Goal: Contribute content: Contribute content

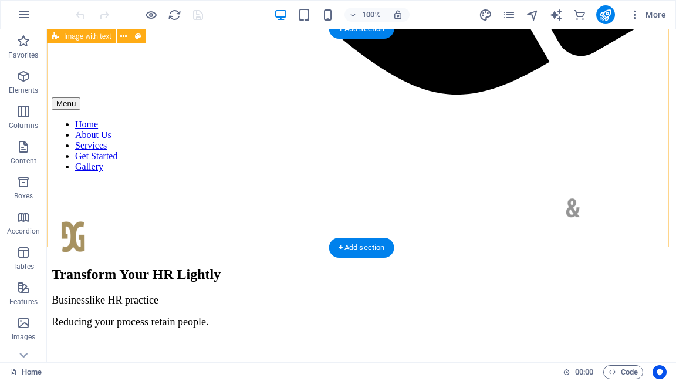
scroll to position [1174, 0]
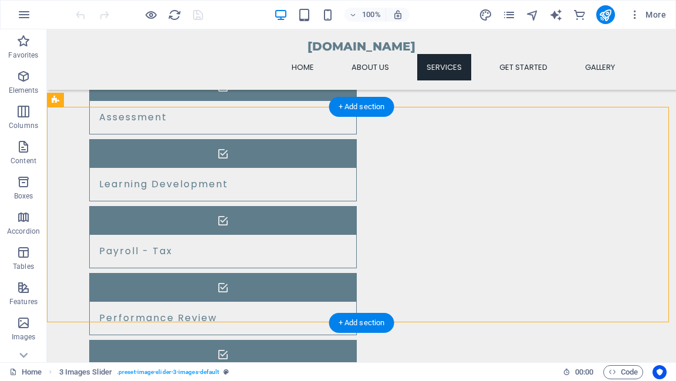
drag, startPoint x: 375, startPoint y: 166, endPoint x: 365, endPoint y: 134, distance: 33.2
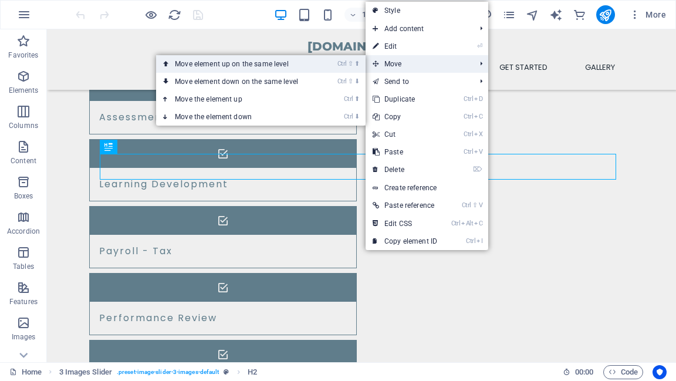
click at [315, 62] on link "Ctrl ⇧ ⬆ Move element up on the same level" at bounding box center [239, 64] width 166 height 18
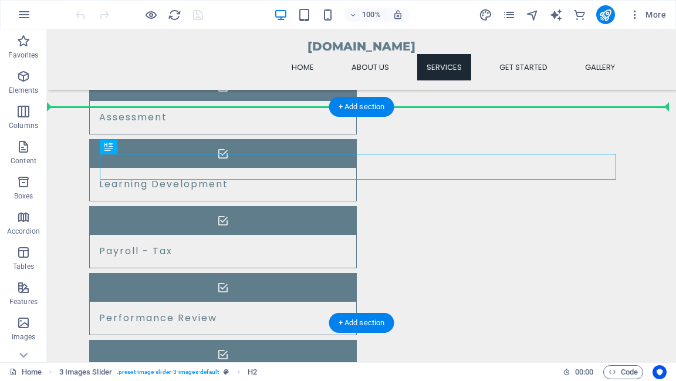
drag, startPoint x: 380, startPoint y: 168, endPoint x: 382, endPoint y: 128, distance: 39.9
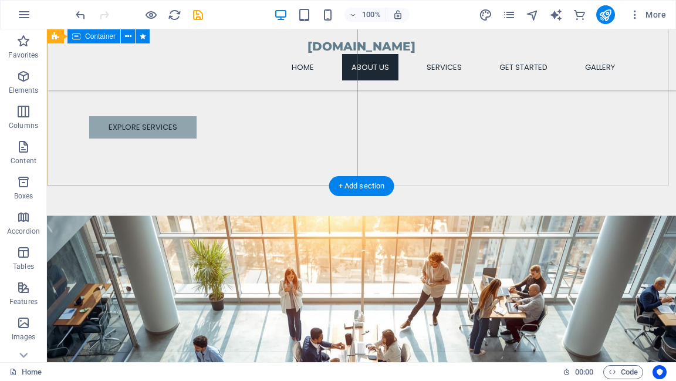
scroll to position [423, 0]
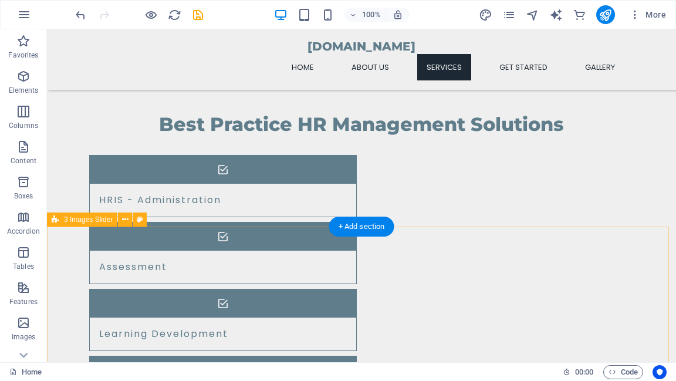
scroll to position [1080, 0]
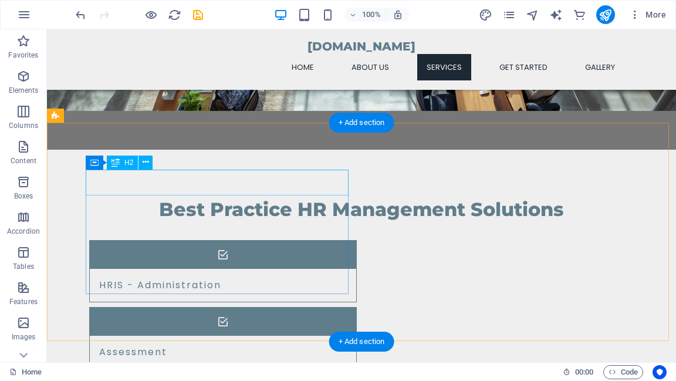
scroll to position [1127, 0]
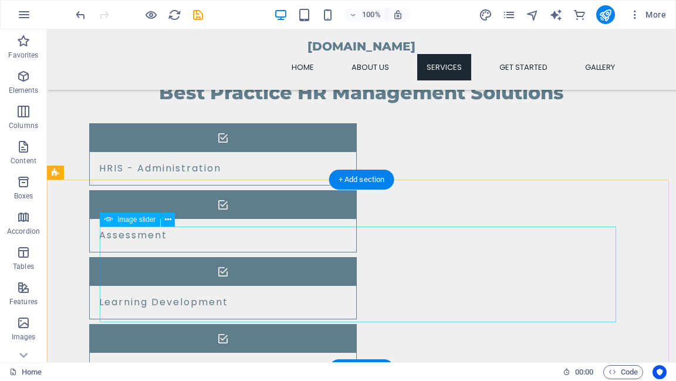
select select "ms"
select select "s"
select select "progressive"
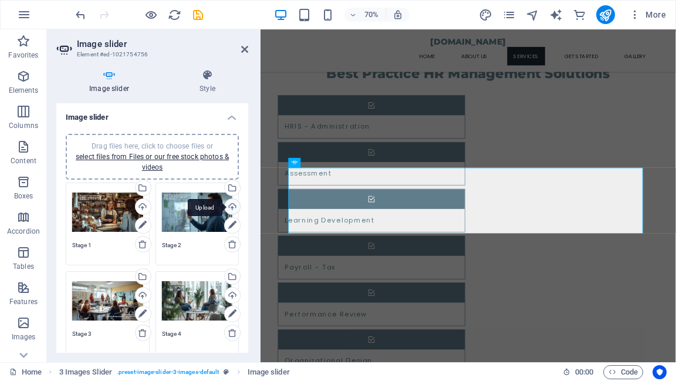
click at [231, 207] on div "Upload" at bounding box center [231, 208] width 18 height 18
click at [231, 294] on div "Upload" at bounding box center [231, 297] width 18 height 18
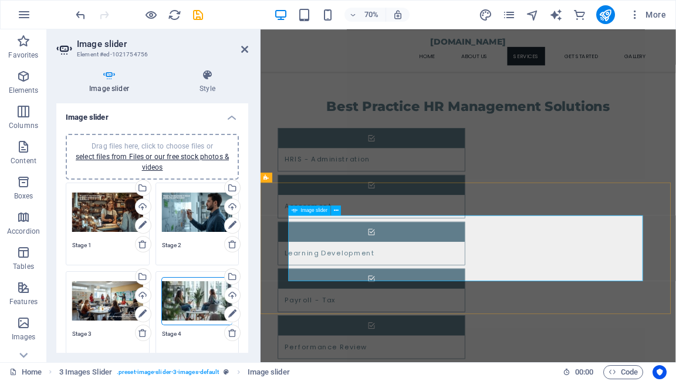
scroll to position [798, 0]
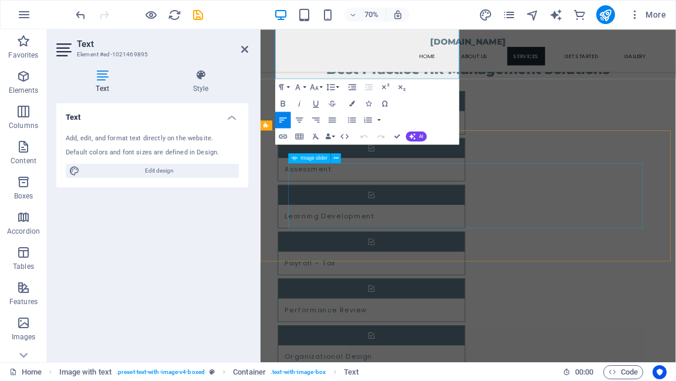
scroll to position [1039, 0]
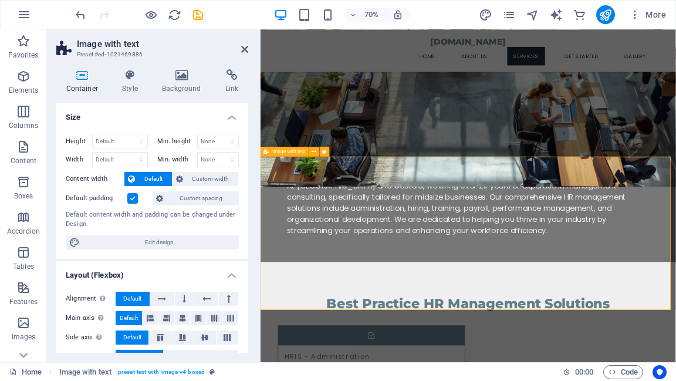
scroll to position [852, 0]
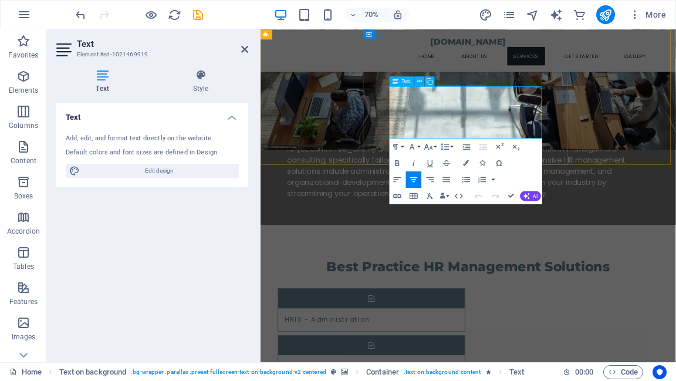
drag, startPoint x: 593, startPoint y: 153, endPoint x: 633, endPoint y: 154, distance: 40.5
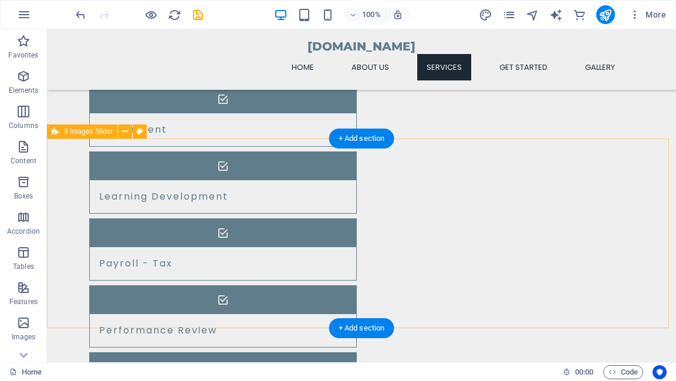
scroll to position [1180, 0]
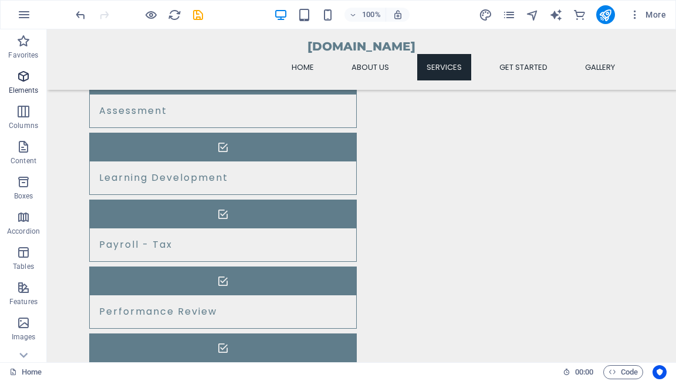
click at [21, 79] on icon "button" at bounding box center [23, 76] width 14 height 14
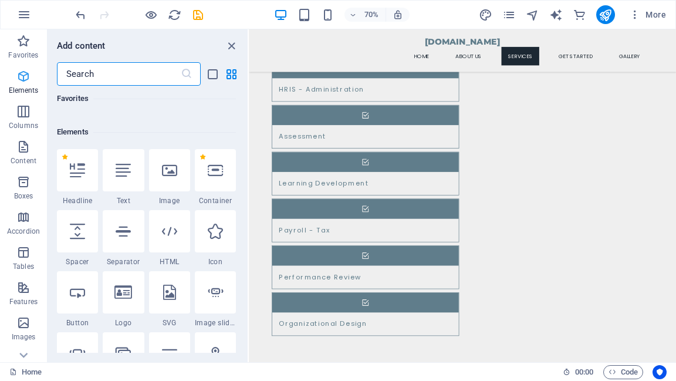
scroll to position [124, 0]
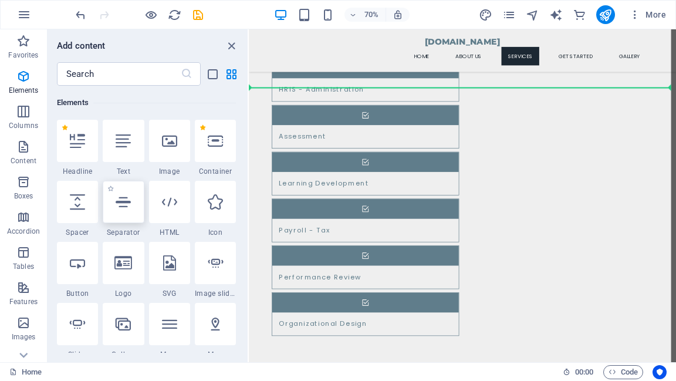
select select "%"
select select "px"
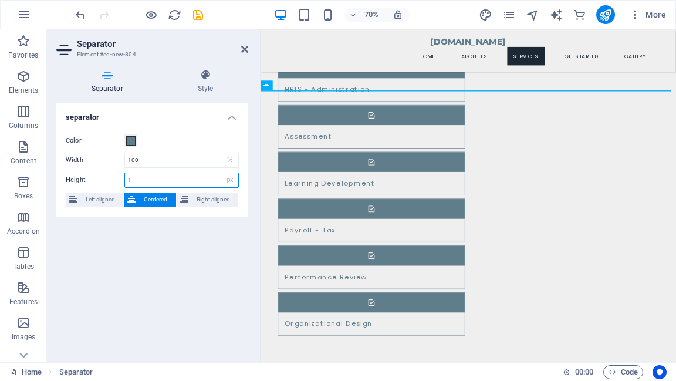
drag, startPoint x: 141, startPoint y: 183, endPoint x: 126, endPoint y: 180, distance: 16.1
click at [126, 180] on input "1" at bounding box center [181, 180] width 113 height 14
drag, startPoint x: 160, startPoint y: 181, endPoint x: 127, endPoint y: 179, distance: 33.5
click at [127, 179] on input "10" at bounding box center [181, 180] width 113 height 14
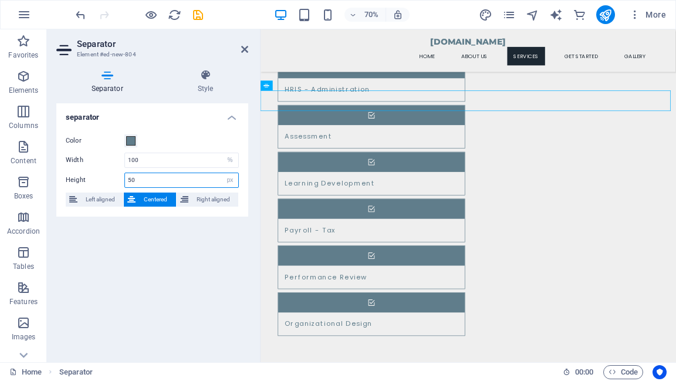
type input "50"
click at [252, 183] on div "Separator Style separator Color Width 100 px rem % vh vw Height 50 px rem vh vw…" at bounding box center [152, 211] width 211 height 302
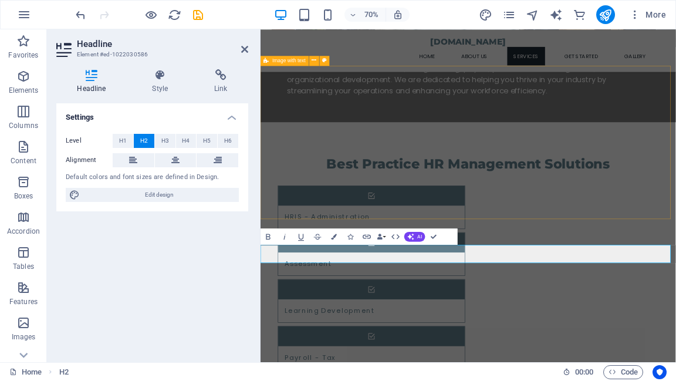
scroll to position [992, 0]
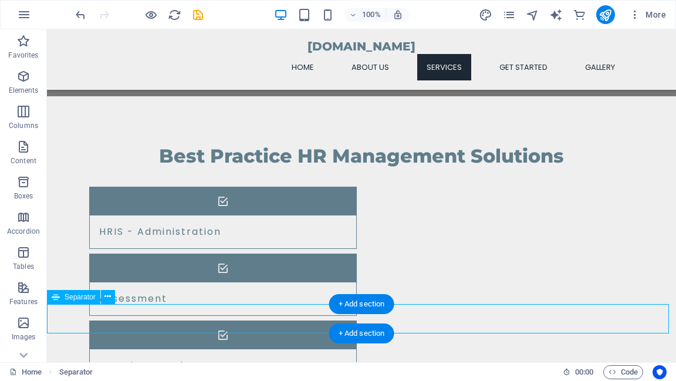
scroll to position [1039, 0]
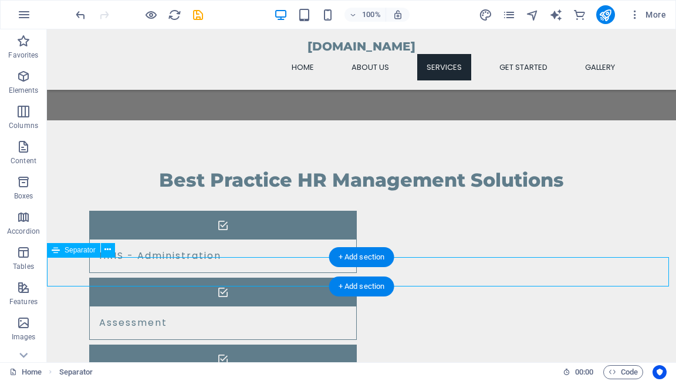
select select "%"
select select "px"
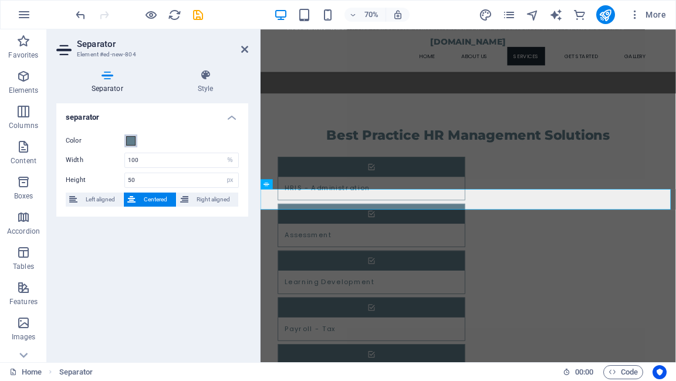
click at [131, 143] on span at bounding box center [130, 140] width 9 height 9
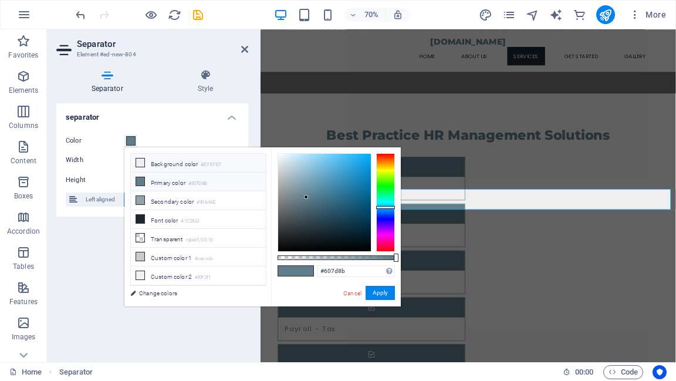
click at [139, 164] on icon at bounding box center [140, 162] width 8 height 8
type input "#efefef"
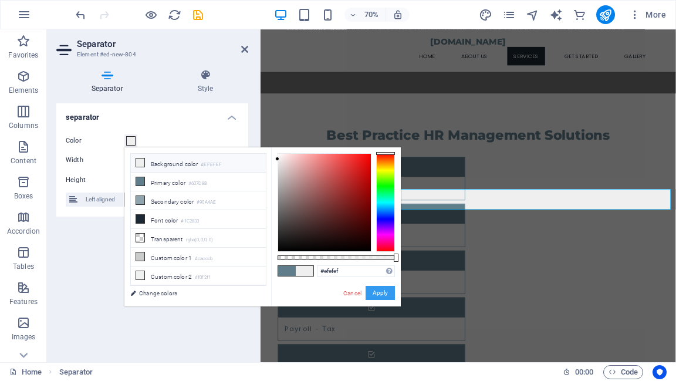
click at [371, 293] on button "Apply" at bounding box center [380, 293] width 29 height 14
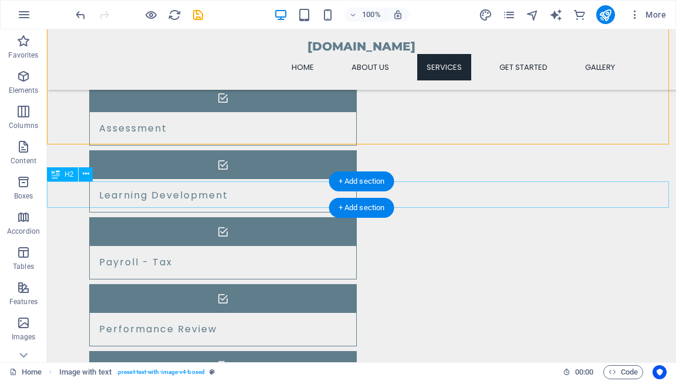
scroll to position [1180, 0]
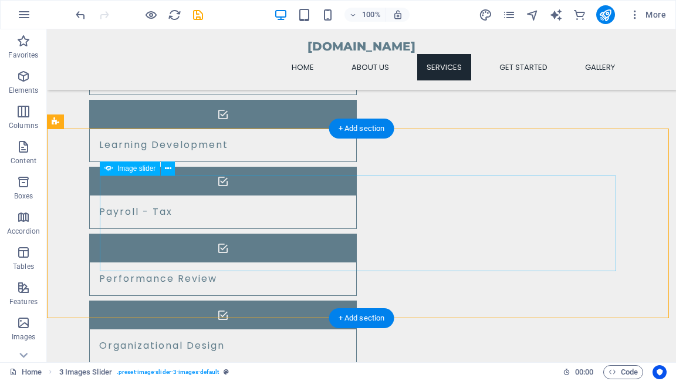
scroll to position [1227, 0]
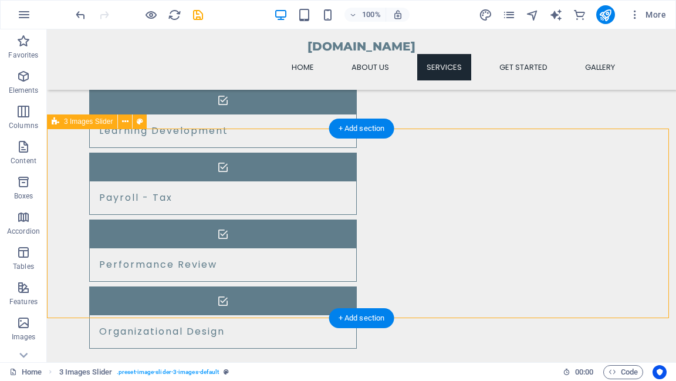
select select "region"
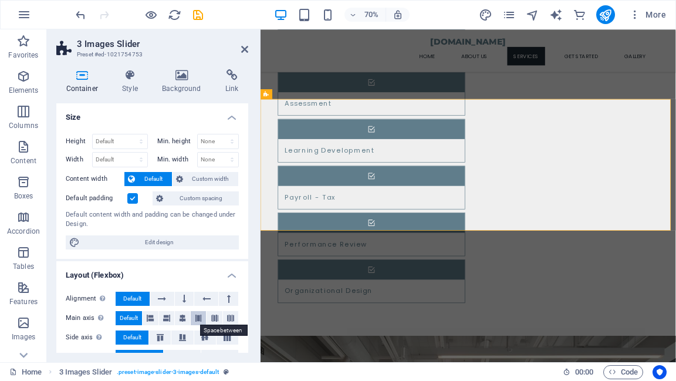
click at [198, 315] on icon at bounding box center [198, 318] width 7 height 14
click at [131, 315] on span "Default" at bounding box center [129, 318] width 18 height 14
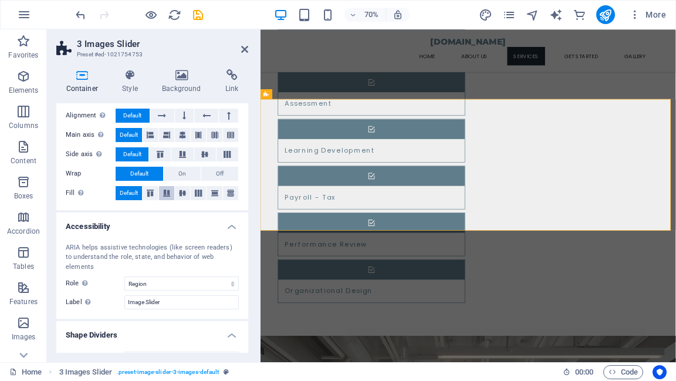
scroll to position [195, 0]
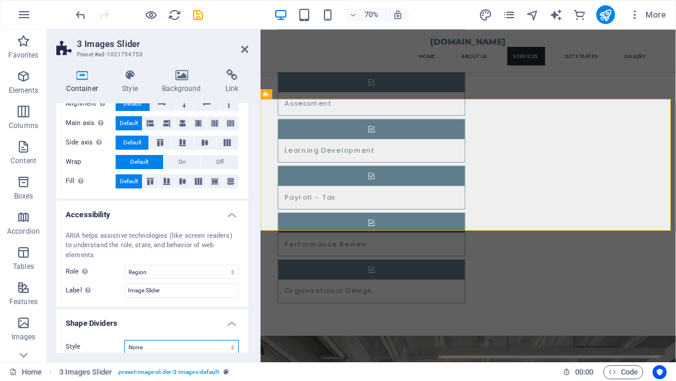
click at [215, 340] on select "None Triangle Square Diagonal Polygon 1 Polygon 2 Zigzag Multiple Zigzags Waves…" at bounding box center [181, 347] width 114 height 14
click at [218, 351] on div "Style None Triangle Square Diagonal Polygon 1 Polygon 2 Zigzag Multiple Zigzags…" at bounding box center [152, 346] width 192 height 33
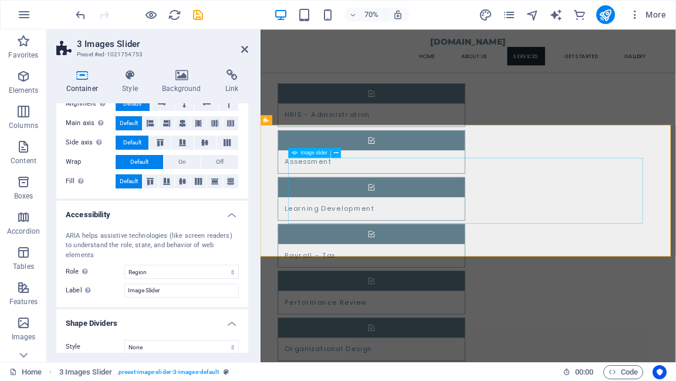
scroll to position [1133, 0]
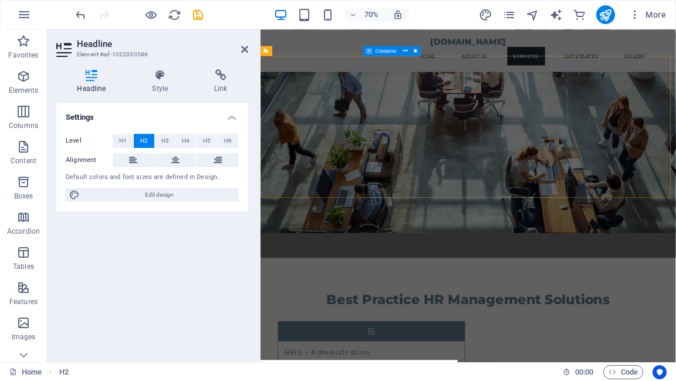
scroll to position [992, 0]
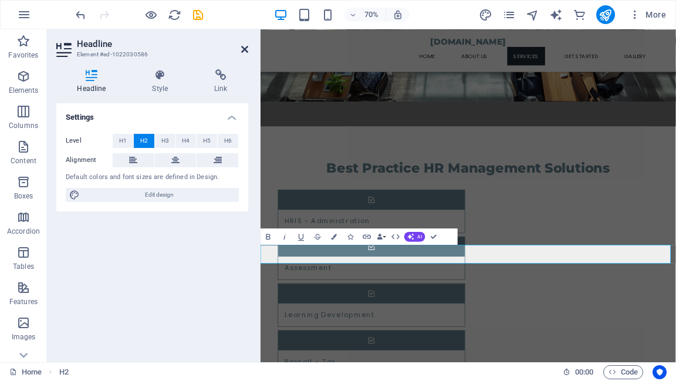
click at [246, 50] on icon at bounding box center [244, 49] width 7 height 9
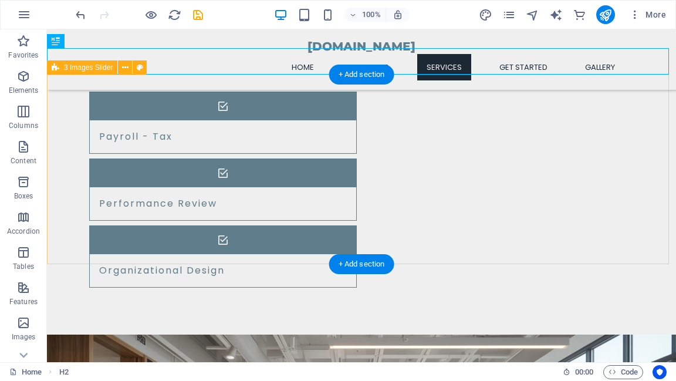
scroll to position [1368, 0]
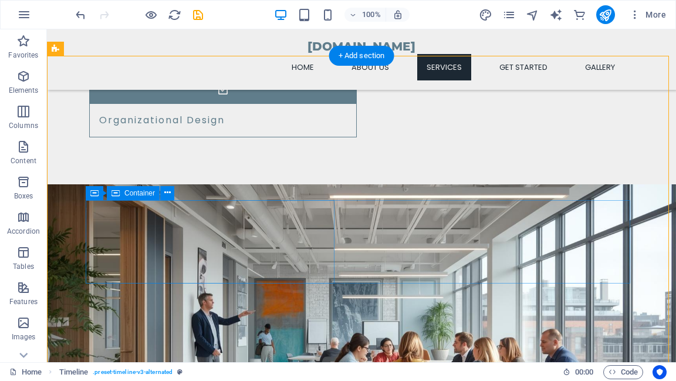
scroll to position [1509, 0]
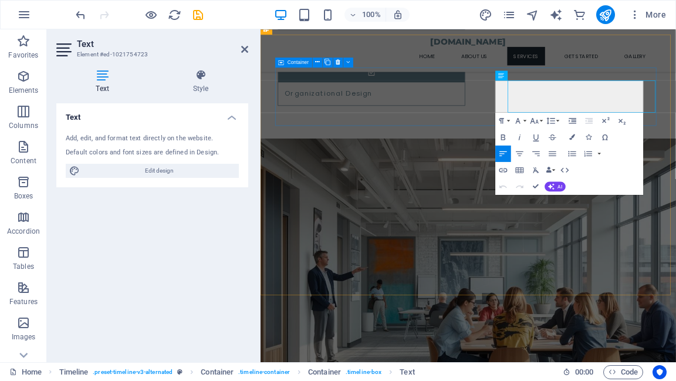
scroll to position [1507, 0]
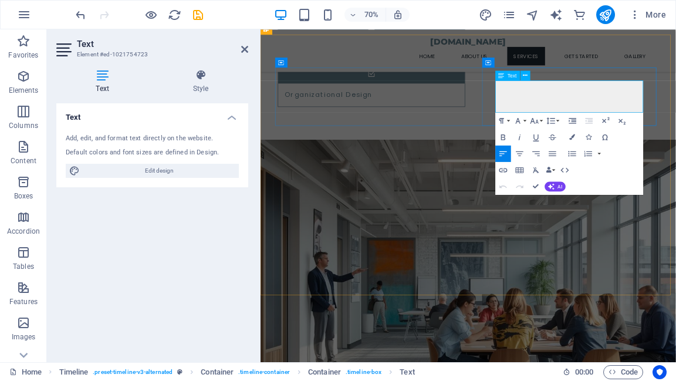
drag, startPoint x: 612, startPoint y: 107, endPoint x: 662, endPoint y: 110, distance: 50.5
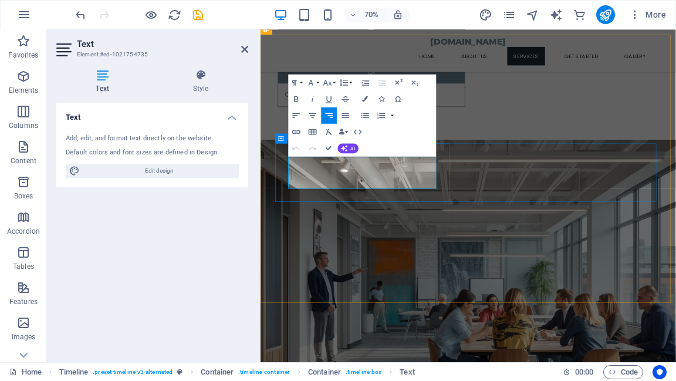
drag, startPoint x: 384, startPoint y: 217, endPoint x: 473, endPoint y: 221, distance: 89.3
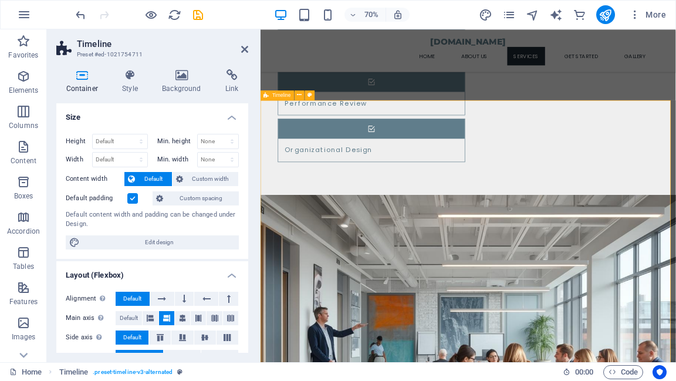
scroll to position [1413, 0]
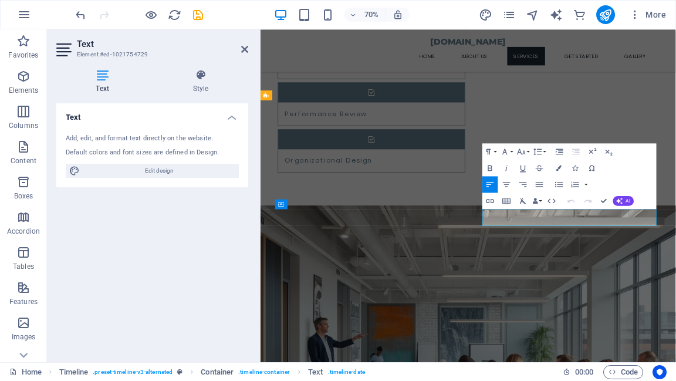
drag, startPoint x: 579, startPoint y: 300, endPoint x: 686, endPoint y: 298, distance: 107.4
click at [524, 153] on icon "button" at bounding box center [521, 152] width 10 height 10
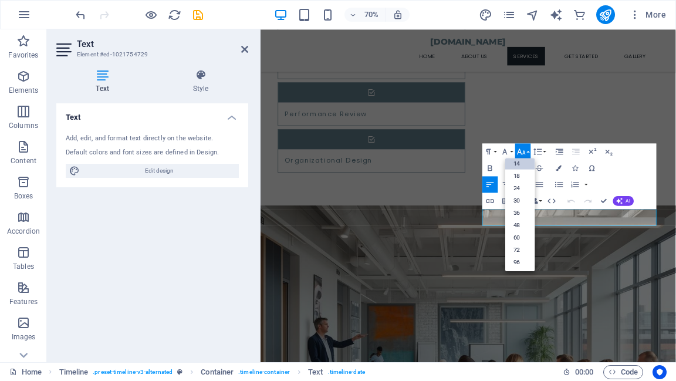
scroll to position [94, 0]
click at [516, 175] on link "18" at bounding box center [519, 176] width 29 height 12
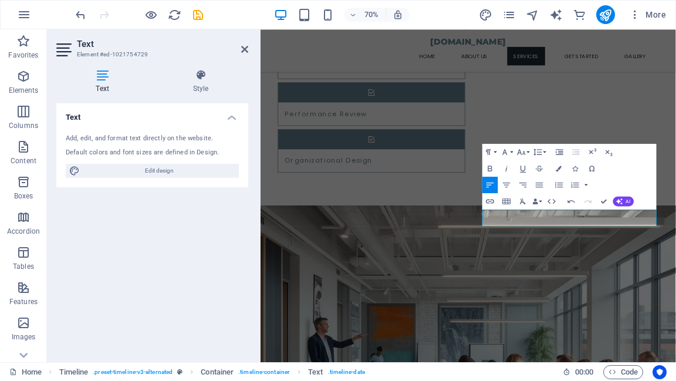
scroll to position [1413, 0]
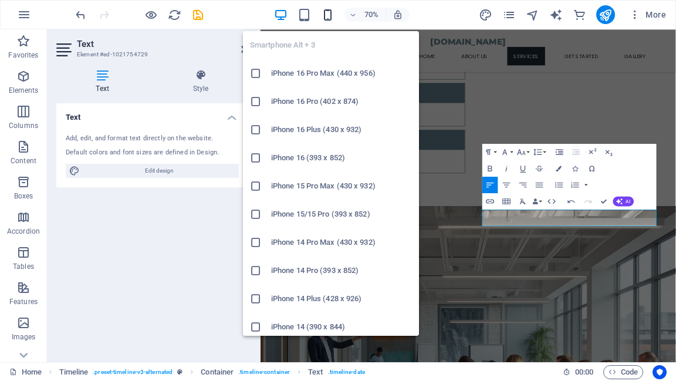
click at [332, 17] on icon "button" at bounding box center [327, 14] width 13 height 13
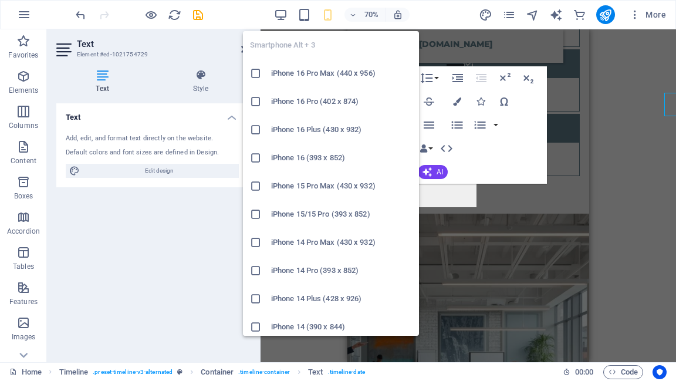
scroll to position [1552, 0]
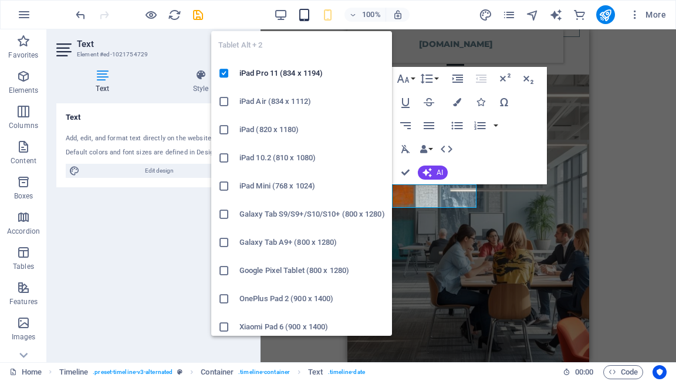
click at [303, 16] on icon "button" at bounding box center [304, 14] width 13 height 13
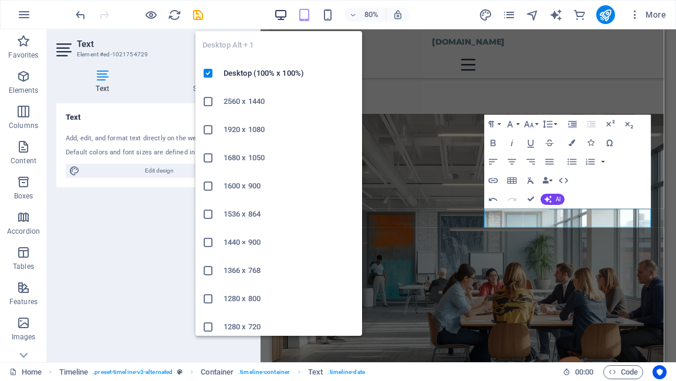
click at [279, 16] on icon "button" at bounding box center [280, 14] width 13 height 13
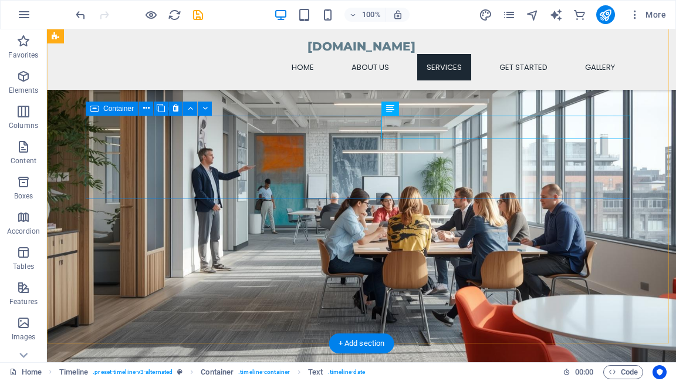
scroll to position [1585, 0]
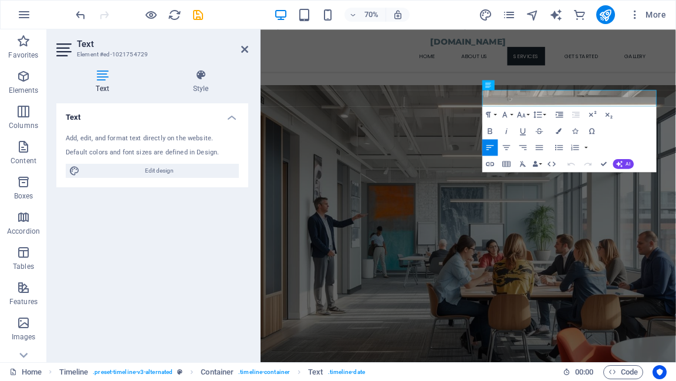
scroll to position [1583, 0]
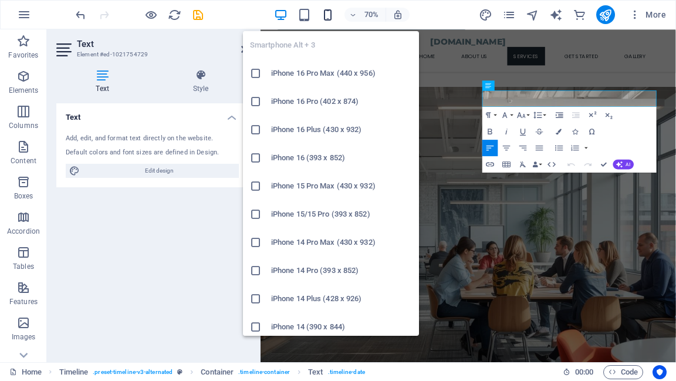
click at [328, 15] on icon "button" at bounding box center [327, 14] width 13 height 13
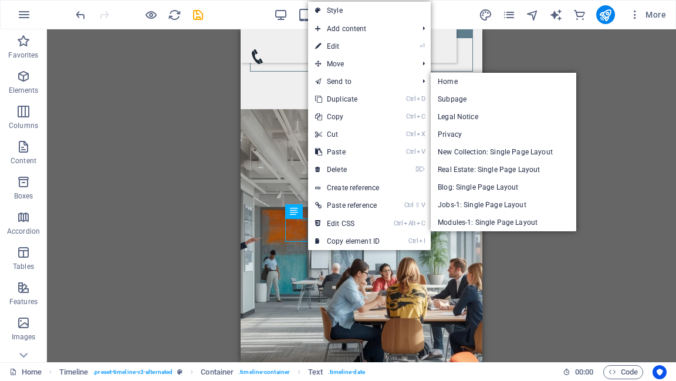
click at [535, 279] on div "H2 Container Text Container Spacer Container H3 Icon List Container Container H…" at bounding box center [361, 195] width 629 height 333
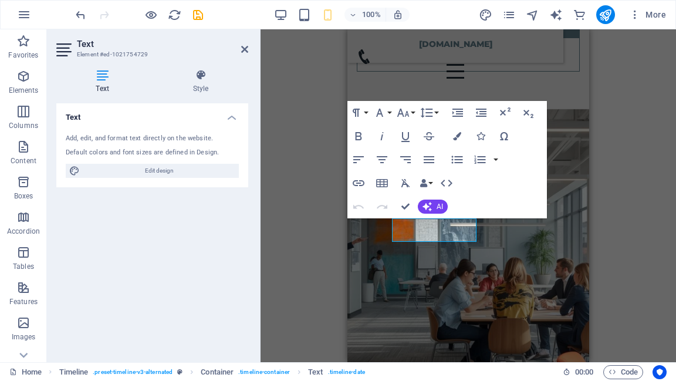
click at [325, 230] on div "H2 Container Text Container Spacer Container H3 Icon List Container Container H…" at bounding box center [469, 195] width 416 height 333
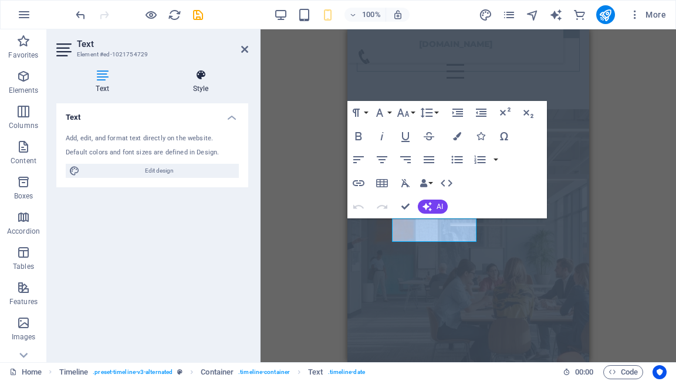
click at [204, 80] on icon at bounding box center [200, 75] width 95 height 12
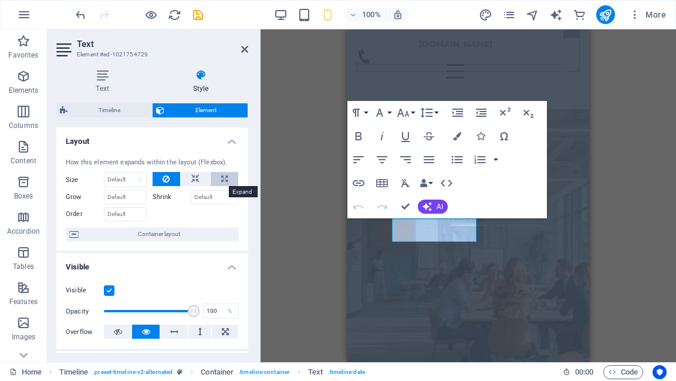
click at [225, 176] on icon at bounding box center [224, 179] width 6 height 14
type input "100"
select select "%"
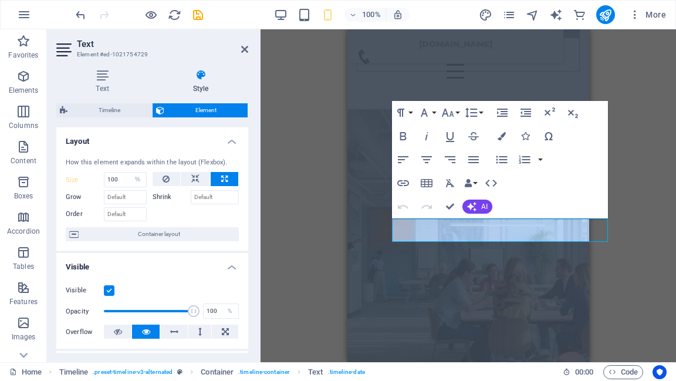
click at [603, 257] on div "H2 Container Text Container Spacer Container H3 Icon List Container Container H…" at bounding box center [469, 195] width 416 height 333
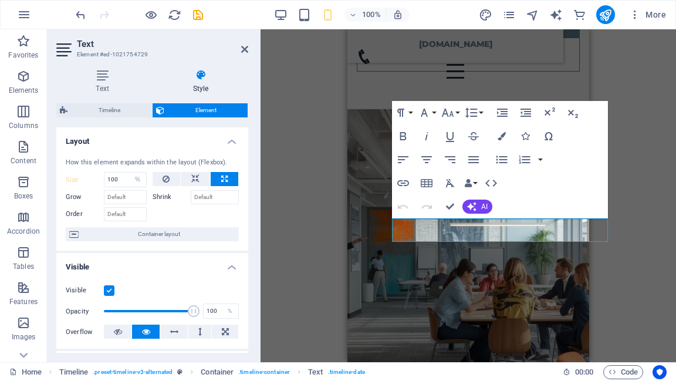
click at [603, 257] on div "H2 Container Text Container Spacer Container H3 Icon List Container Container H…" at bounding box center [469, 195] width 416 height 333
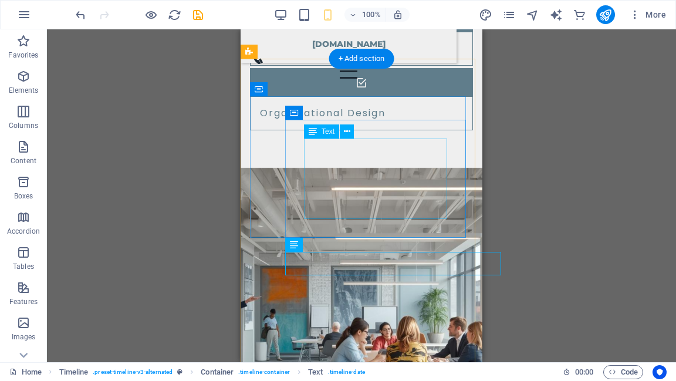
scroll to position [1423, 0]
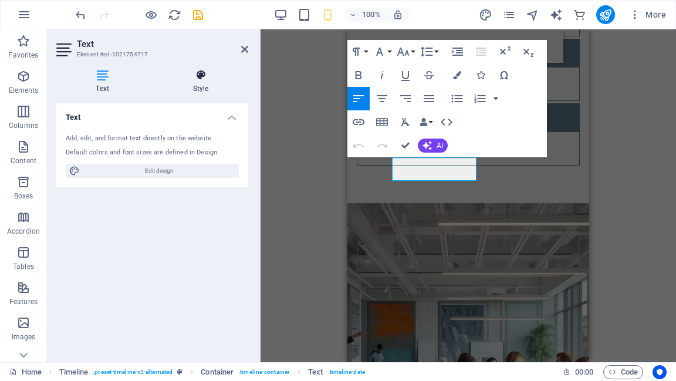
click at [203, 77] on icon at bounding box center [200, 75] width 95 height 12
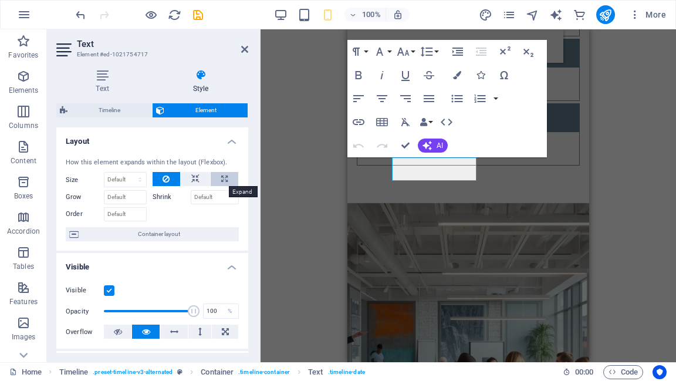
click at [221, 180] on icon at bounding box center [224, 179] width 6 height 14
type input "100"
select select "%"
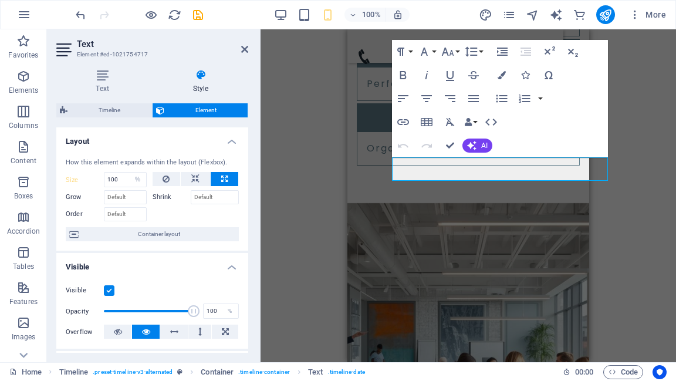
click at [619, 235] on div "H2 Container Text Container Spacer Container H3 Icon List Container Container H…" at bounding box center [469, 195] width 416 height 333
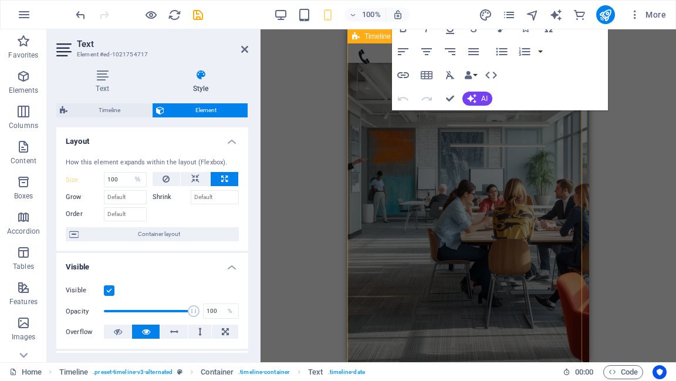
scroll to position [1611, 0]
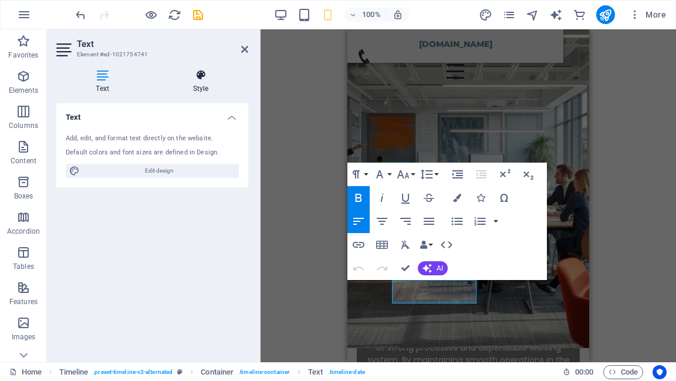
click at [199, 75] on icon at bounding box center [200, 75] width 95 height 12
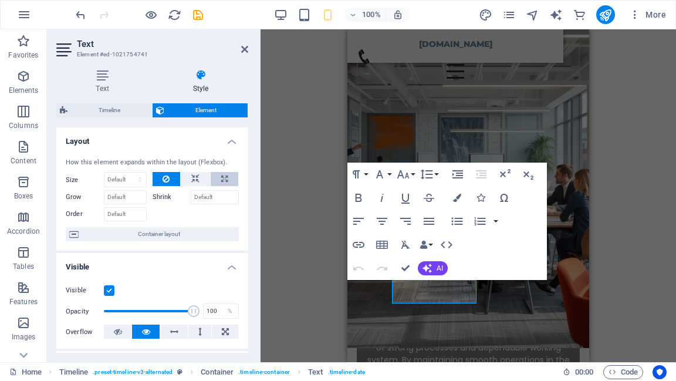
click at [221, 180] on icon at bounding box center [224, 179] width 6 height 14
type input "100"
select select "%"
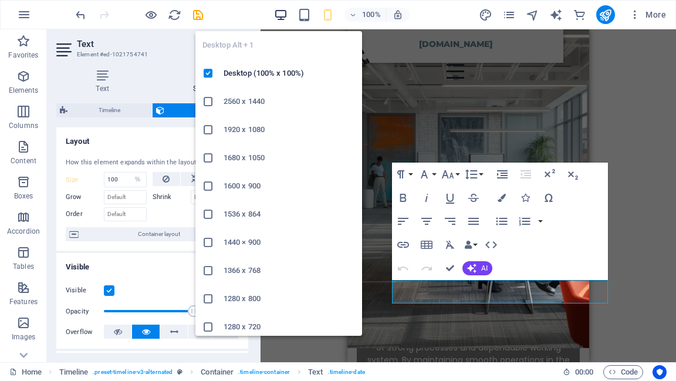
click at [279, 16] on icon "button" at bounding box center [280, 14] width 13 height 13
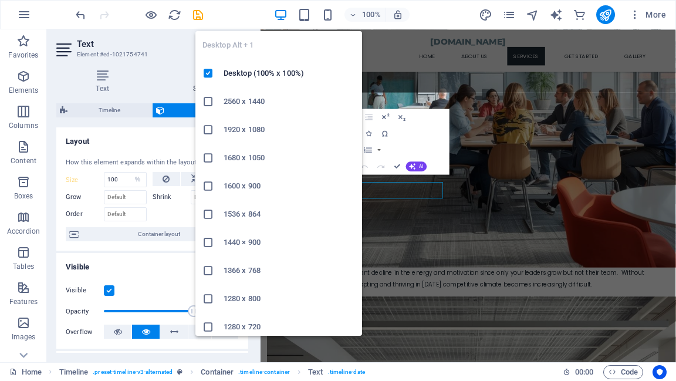
select select "DISABLED_OPTION_VALUE"
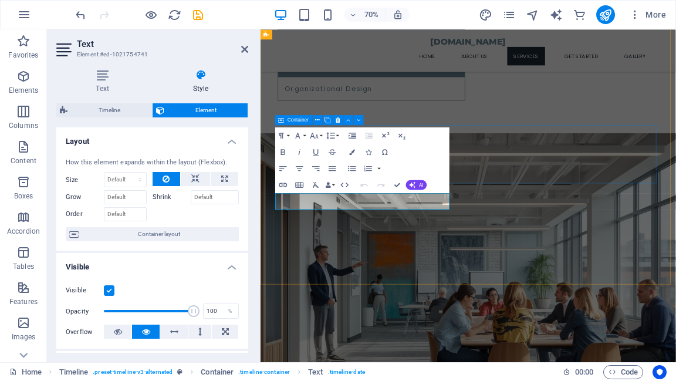
scroll to position [1489, 0]
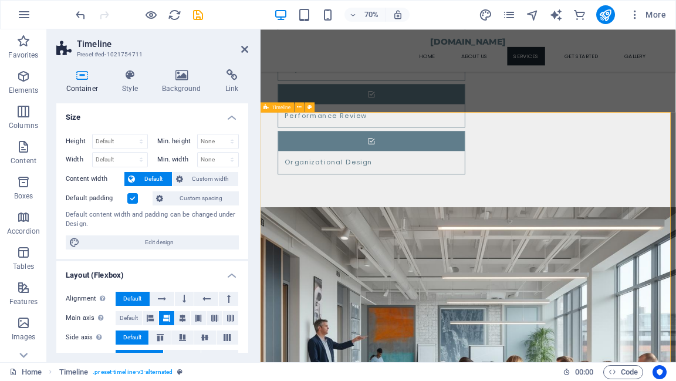
scroll to position [1395, 0]
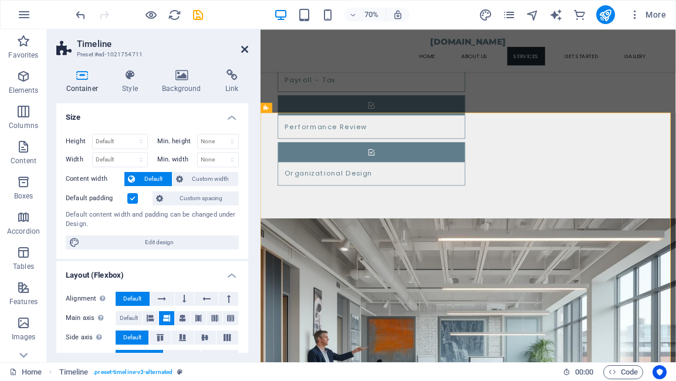
click at [247, 49] on icon at bounding box center [244, 49] width 7 height 9
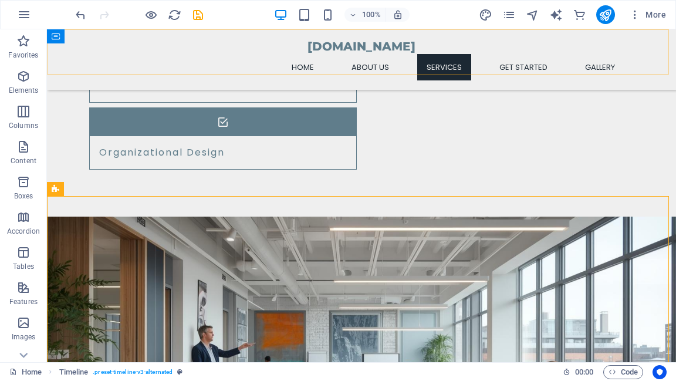
scroll to position [1349, 0]
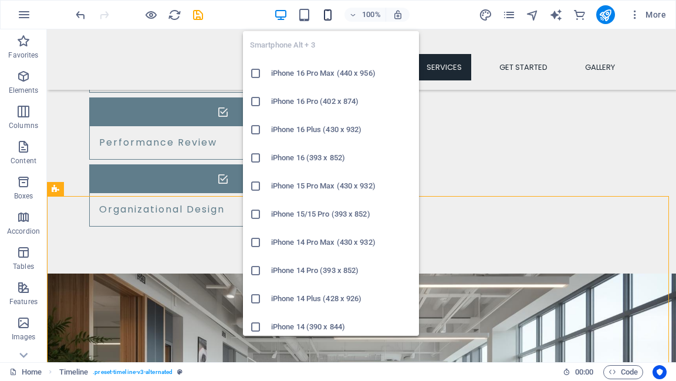
click at [329, 16] on icon "button" at bounding box center [327, 14] width 13 height 13
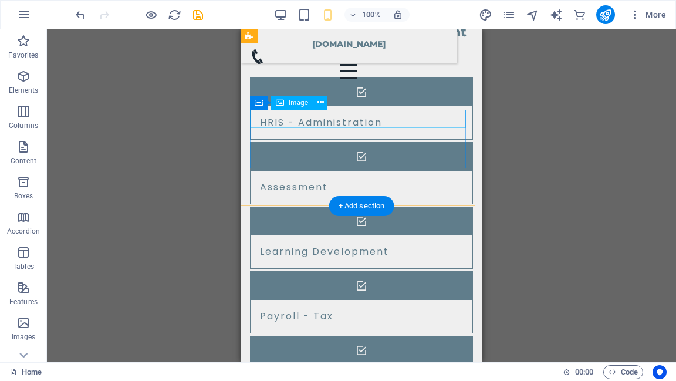
scroll to position [1221, 0]
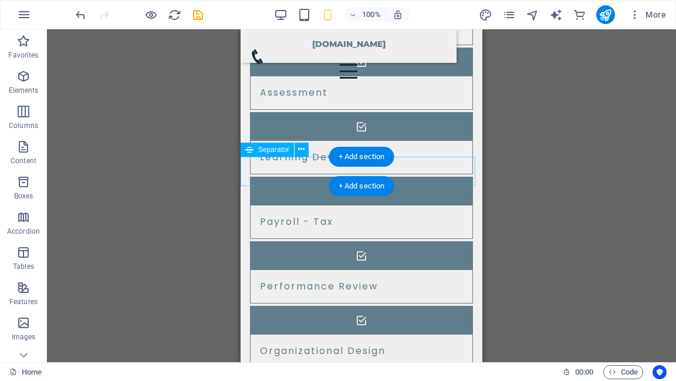
select select "%"
select select "px"
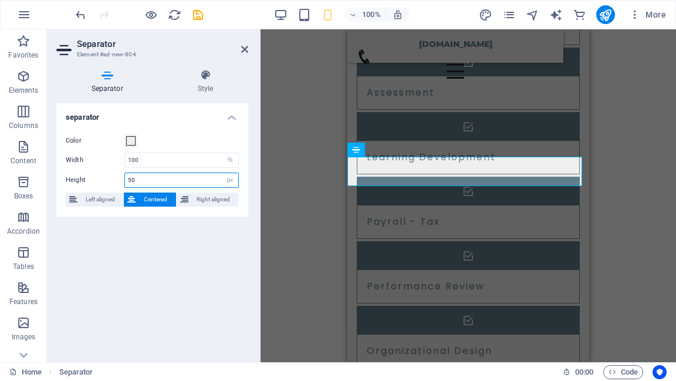
drag, startPoint x: 151, startPoint y: 181, endPoint x: 115, endPoint y: 180, distance: 36.4
click at [115, 180] on div "Height 50 px rem vh vw" at bounding box center [152, 180] width 173 height 15
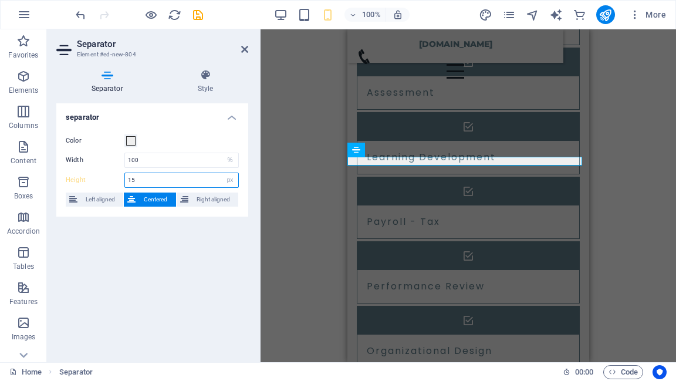
drag, startPoint x: 137, startPoint y: 181, endPoint x: 121, endPoint y: 179, distance: 15.4
click at [121, 179] on div "Height 15 px rem vh vw" at bounding box center [152, 180] width 173 height 15
type input "15"
click at [320, 205] on div "H2 Container Text Container Spacer Container H3 Icon List Container Container H…" at bounding box center [469, 195] width 416 height 333
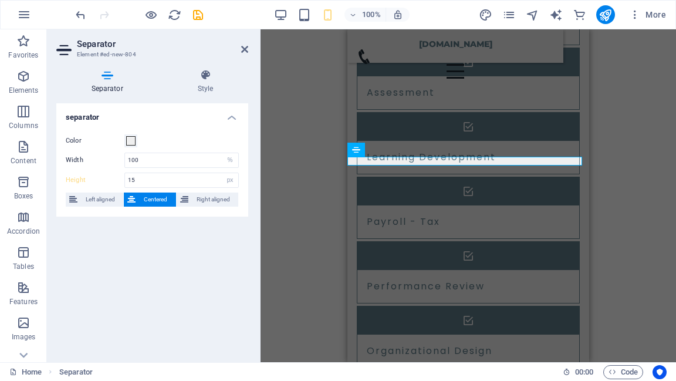
click at [620, 198] on div "H2 Container Text Container Spacer Container H3 Icon List Container Container H…" at bounding box center [469, 195] width 416 height 333
click at [244, 49] on icon at bounding box center [244, 49] width 7 height 9
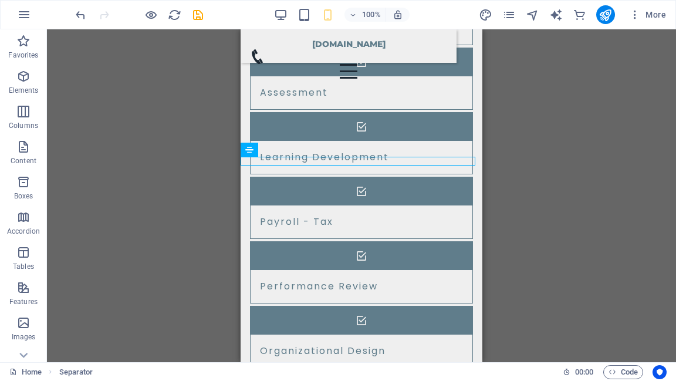
click at [208, 170] on div "H2 Container Text Container Spacer Container H3 Icon List Container Container H…" at bounding box center [361, 195] width 629 height 333
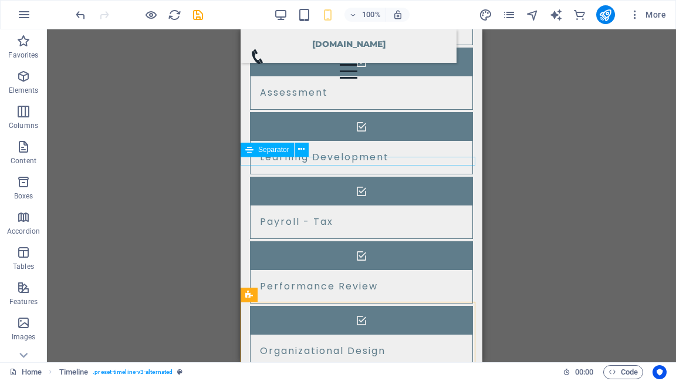
select select "%"
select select "px"
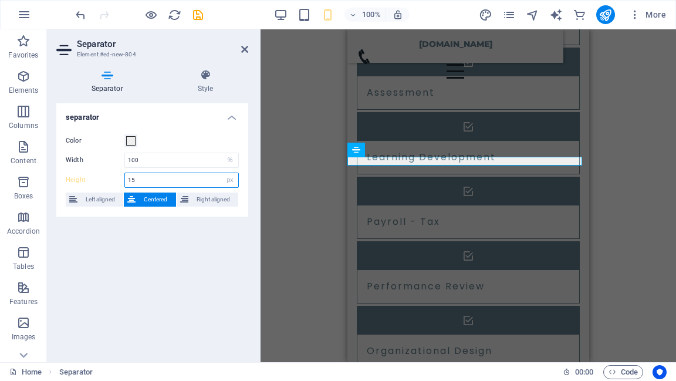
drag, startPoint x: 148, startPoint y: 177, endPoint x: 118, endPoint y: 180, distance: 30.6
click at [118, 180] on div "Height 15 px rem vh vw" at bounding box center [152, 180] width 173 height 15
type input "10"
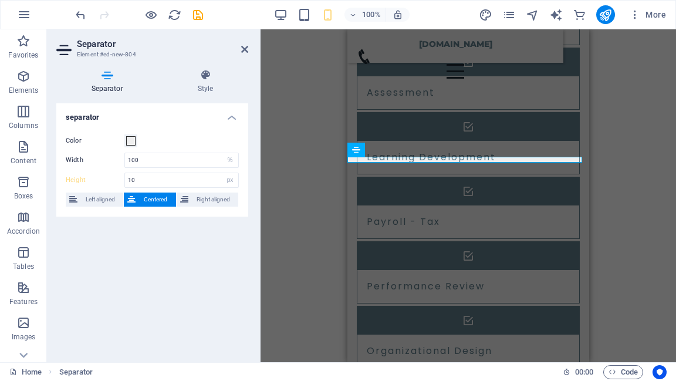
click at [232, 235] on div "separator Color Width 100 px rem % vh vw Height 10 px rem vh vw Left aligned Ce…" at bounding box center [152, 227] width 192 height 249
click at [245, 53] on icon at bounding box center [244, 49] width 7 height 9
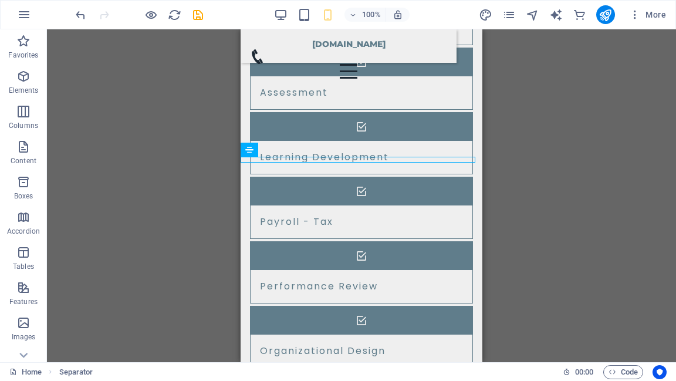
click at [223, 183] on div "H2 Container Text Container Spacer Container H3 Icon List Container Container H…" at bounding box center [361, 195] width 629 height 333
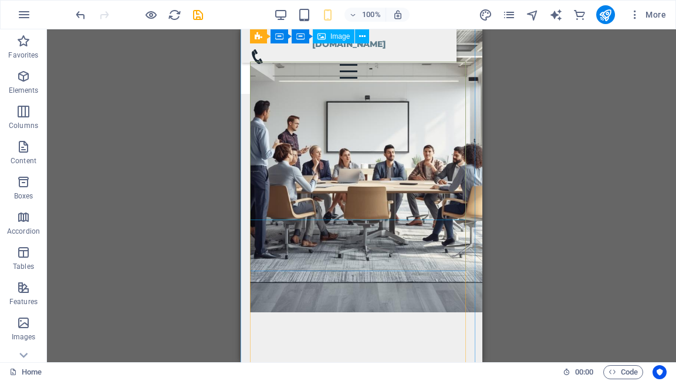
scroll to position [2207, 0]
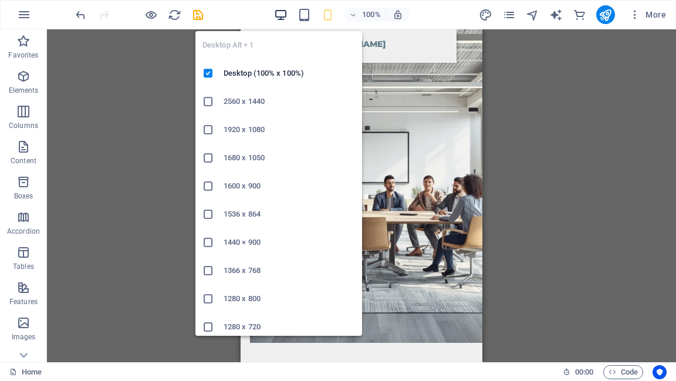
click at [280, 16] on icon "button" at bounding box center [280, 14] width 13 height 13
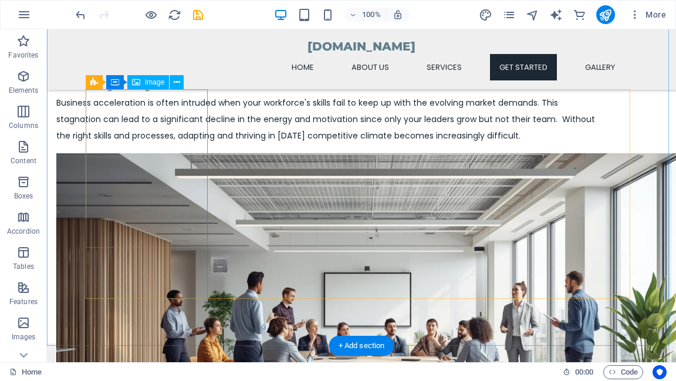
scroll to position [2134, 0]
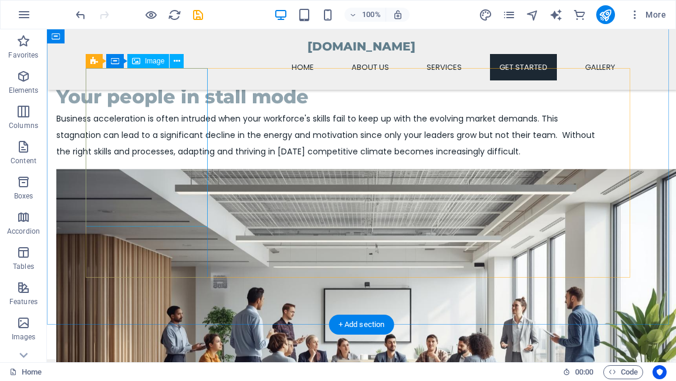
select select "vw"
select select "px"
select select "%"
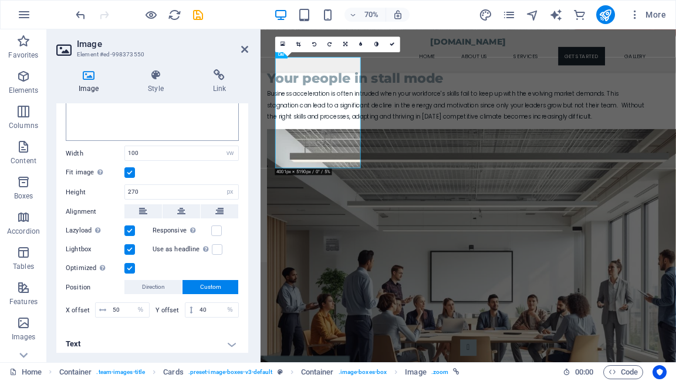
scroll to position [251, 0]
click at [228, 339] on h4 "Text" at bounding box center [152, 343] width 192 height 28
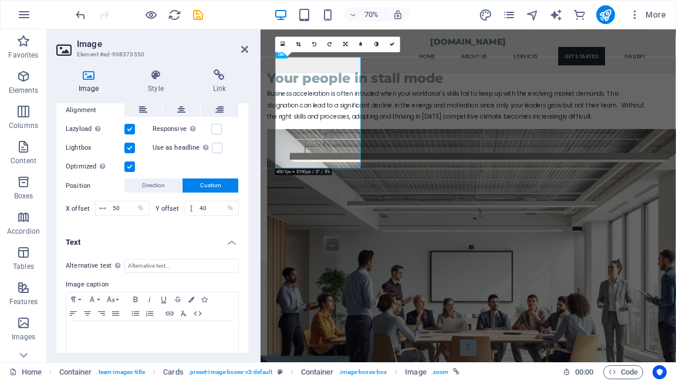
scroll to position [362, 0]
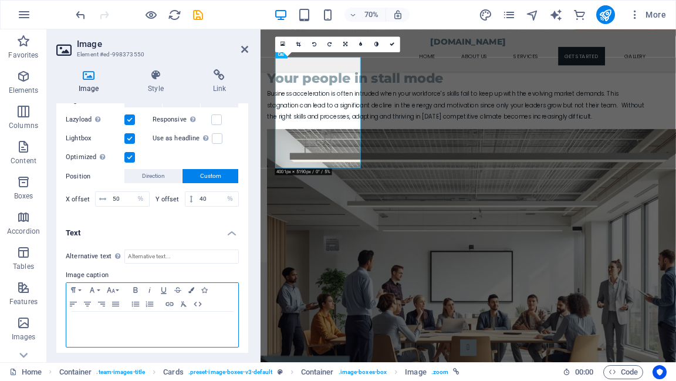
click at [93, 318] on p at bounding box center [152, 323] width 160 height 11
click at [85, 318] on p at bounding box center [152, 323] width 160 height 11
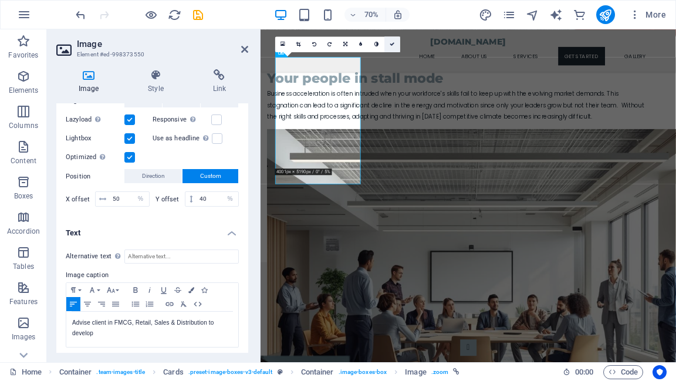
click at [390, 44] on icon at bounding box center [392, 44] width 5 height 5
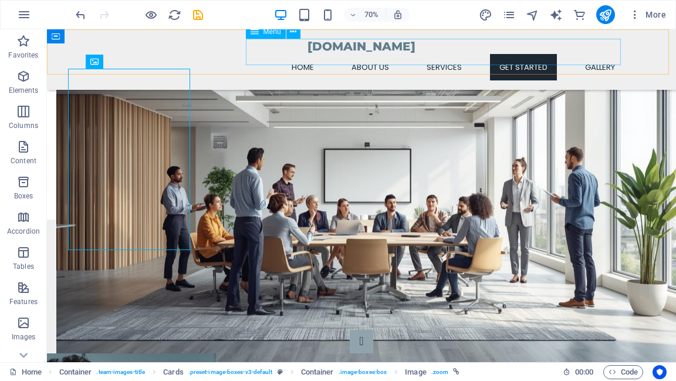
scroll to position [2134, 0]
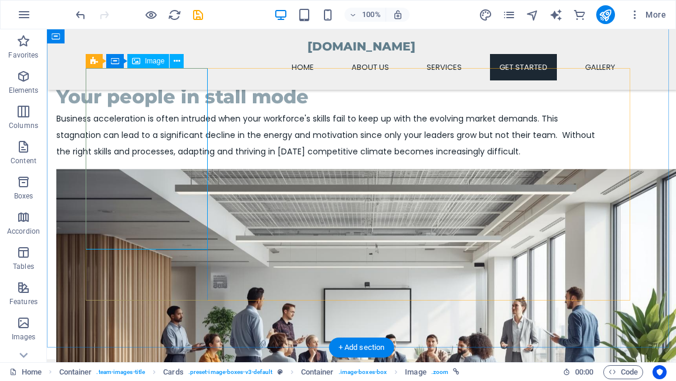
select select "vw"
select select "px"
select select "%"
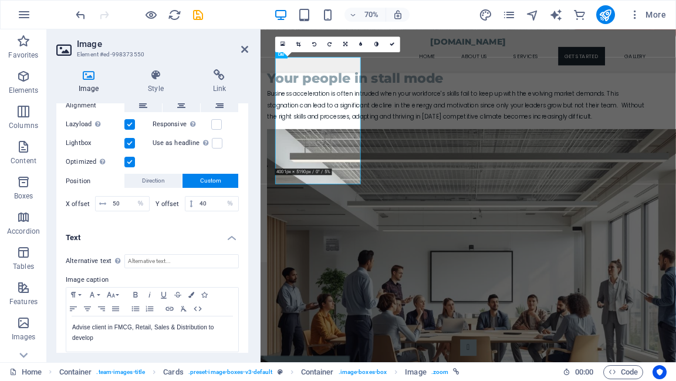
scroll to position [362, 0]
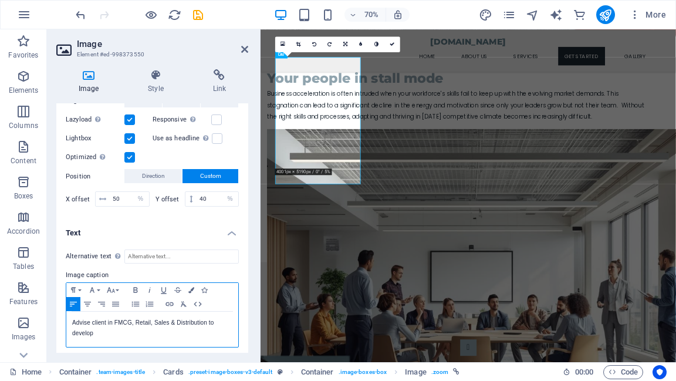
drag, startPoint x: 98, startPoint y: 329, endPoint x: 59, endPoint y: 313, distance: 41.6
click at [59, 313] on div "Alternative text The alternative text is used by devices that cannot display im…" at bounding box center [152, 298] width 192 height 117
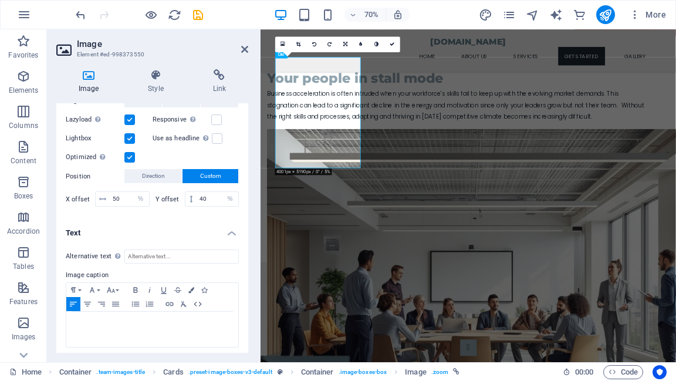
click at [239, 219] on h4 "Text" at bounding box center [152, 229] width 192 height 21
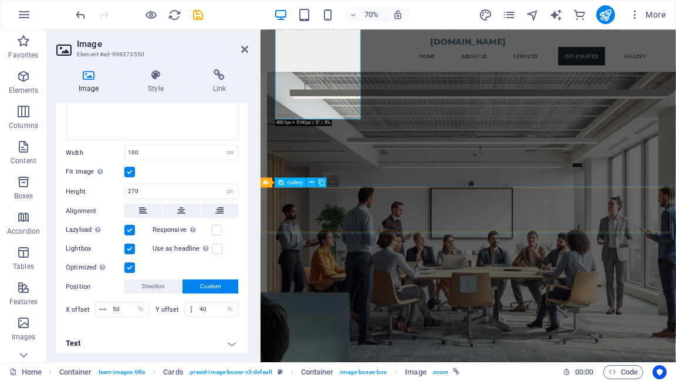
scroll to position [2225, 0]
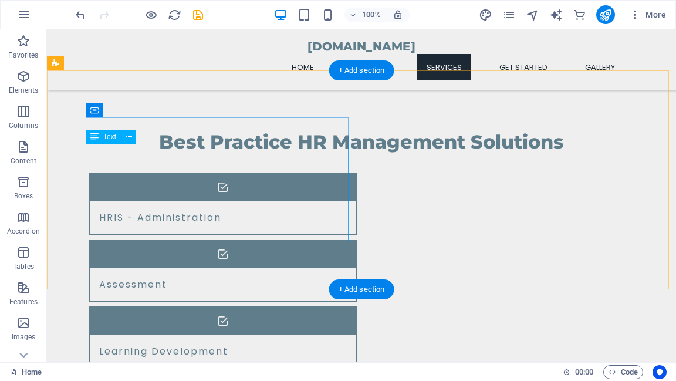
scroll to position [960, 0]
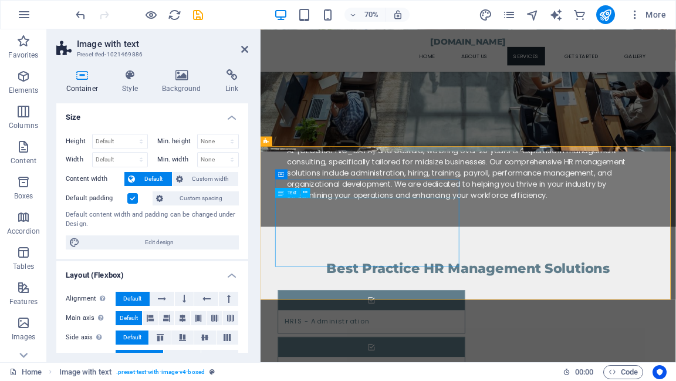
scroll to position [819, 0]
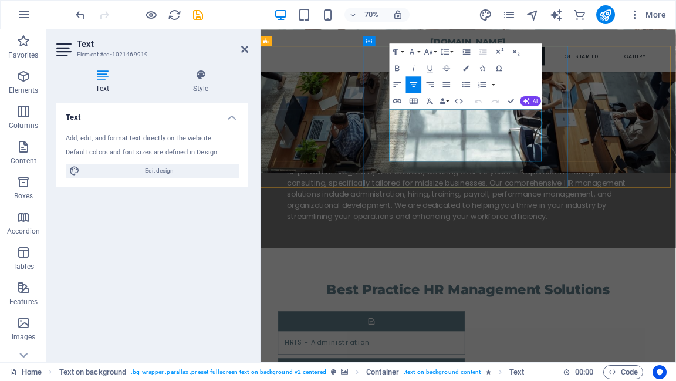
drag, startPoint x: 559, startPoint y: 225, endPoint x: 511, endPoint y: 226, distance: 48.1
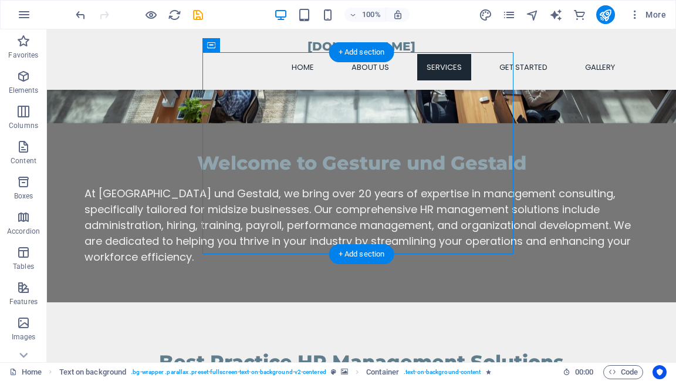
scroll to position [772, 0]
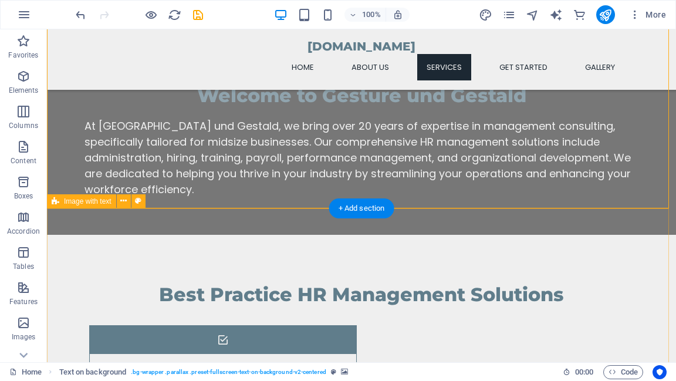
scroll to position [866, 0]
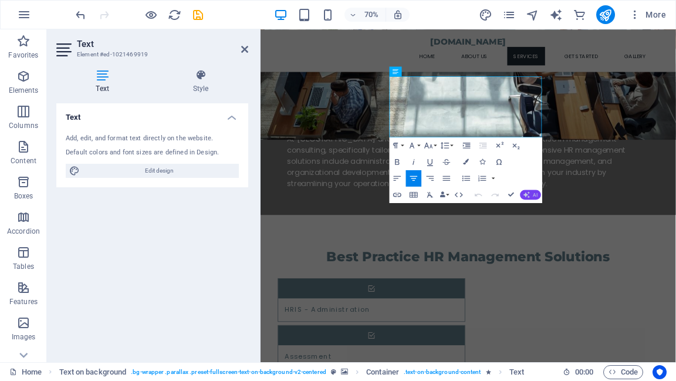
click at [538, 197] on button "AI" at bounding box center [530, 195] width 21 height 10
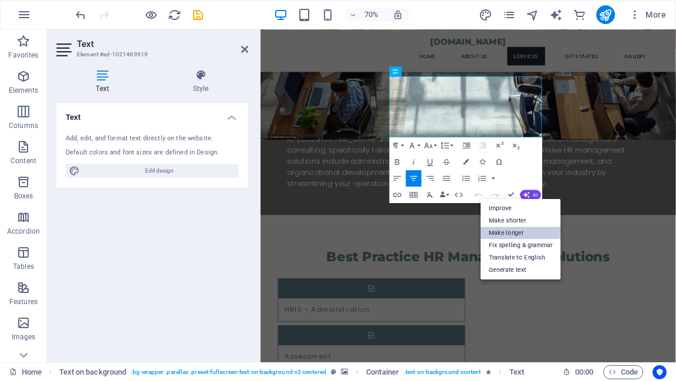
click at [530, 229] on link "Make longer" at bounding box center [521, 233] width 80 height 12
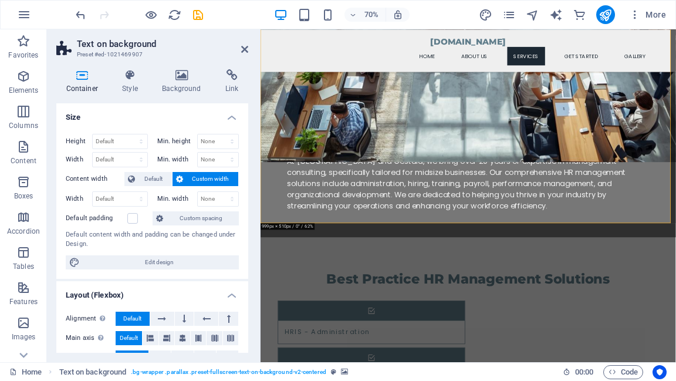
scroll to position [772, 0]
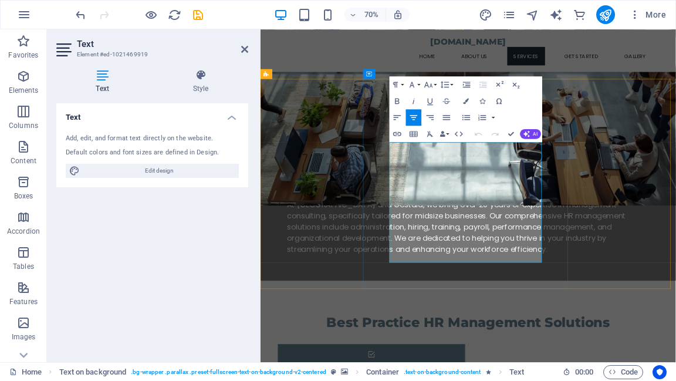
drag, startPoint x: 619, startPoint y: 242, endPoint x: 558, endPoint y: 240, distance: 61.1
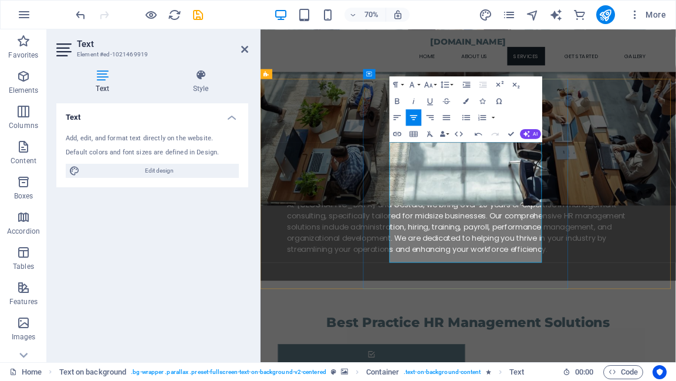
drag, startPoint x: 622, startPoint y: 321, endPoint x: 651, endPoint y: 346, distance: 38.3
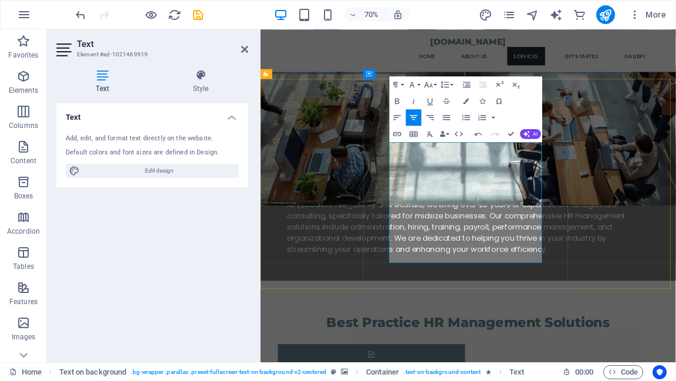
drag, startPoint x: 623, startPoint y: 320, endPoint x: 657, endPoint y: 357, distance: 50.3
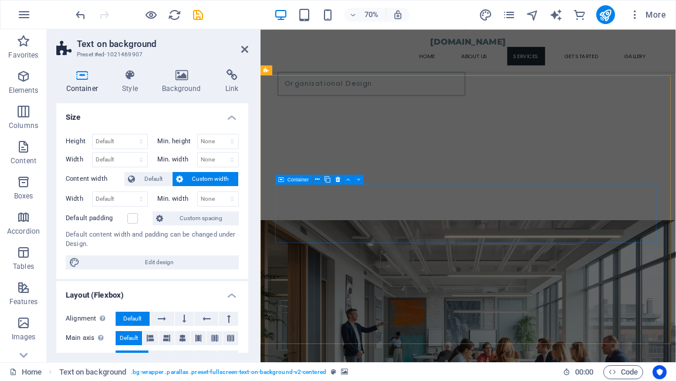
scroll to position [1570, 0]
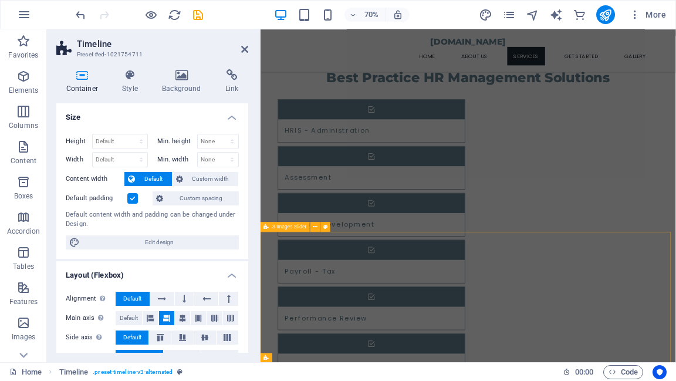
scroll to position [1112, 0]
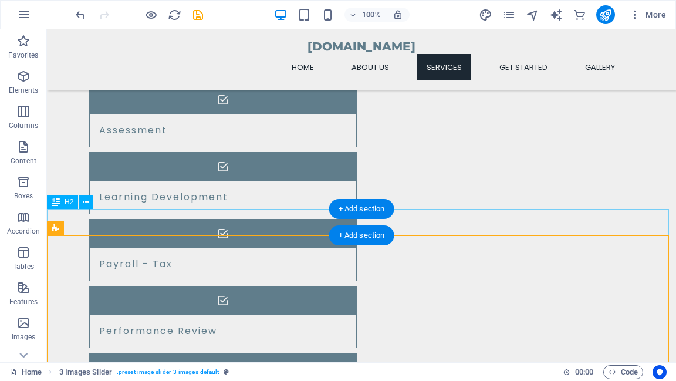
scroll to position [1206, 0]
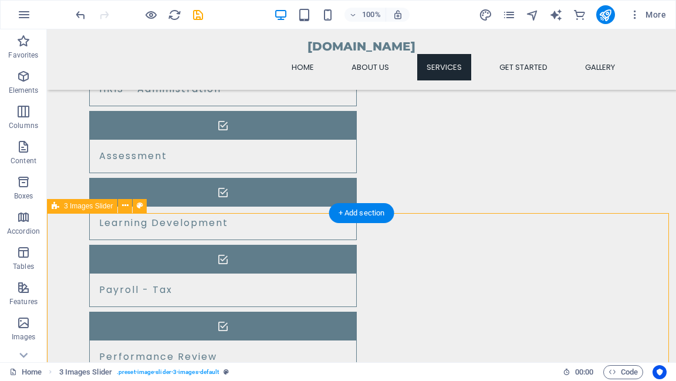
select select "region"
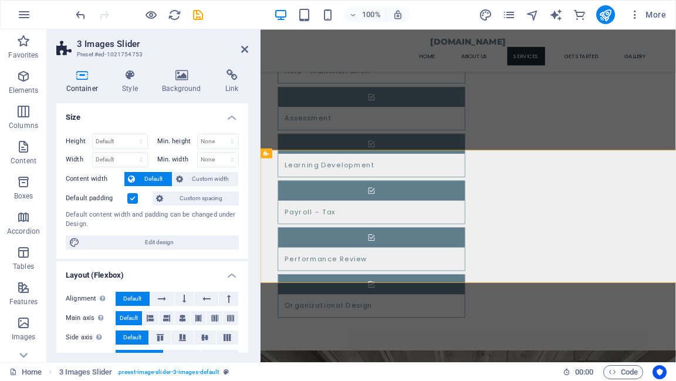
scroll to position [1217, 0]
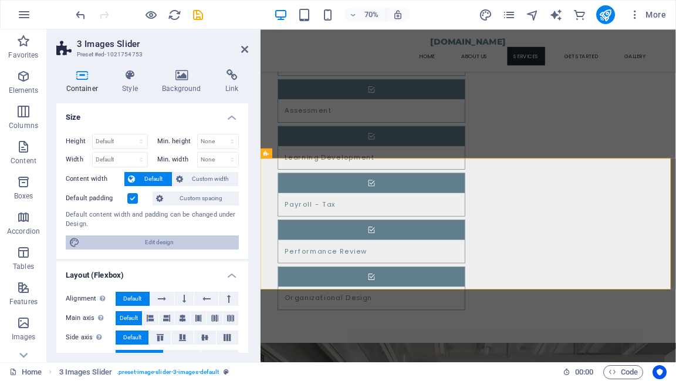
click at [162, 242] on span "Edit design" at bounding box center [159, 242] width 152 height 14
click at [133, 202] on label at bounding box center [132, 198] width 11 height 11
click at [0, 0] on input "Default padding" at bounding box center [0, 0] width 0 height 0
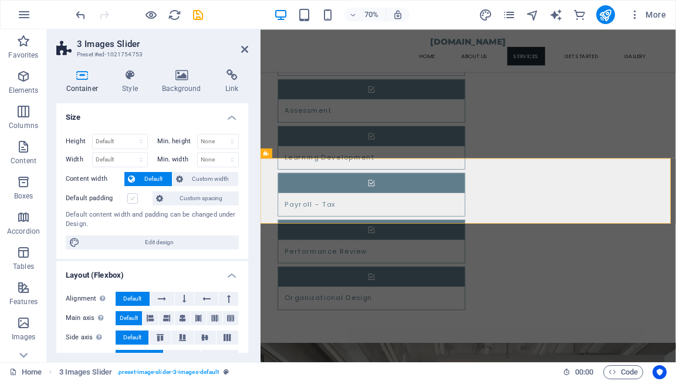
click at [133, 202] on label at bounding box center [132, 198] width 11 height 11
click at [0, 0] on input "Default padding" at bounding box center [0, 0] width 0 height 0
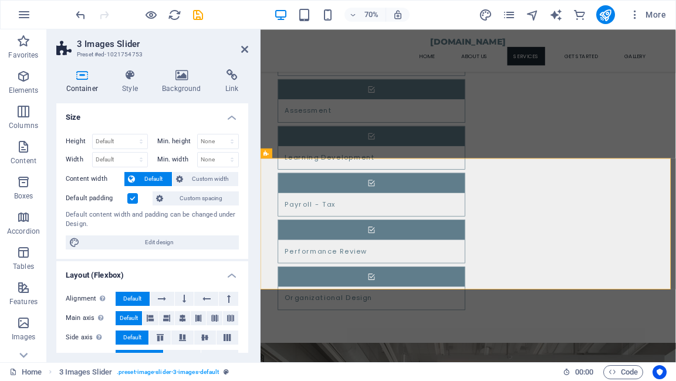
click at [133, 202] on label at bounding box center [132, 198] width 11 height 11
click at [0, 0] on input "Default padding" at bounding box center [0, 0] width 0 height 0
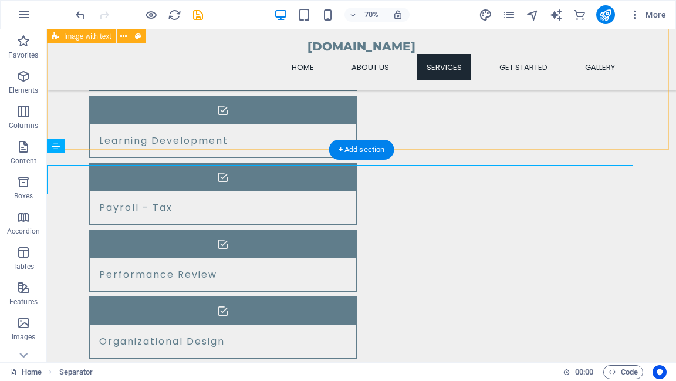
scroll to position [1206, 0]
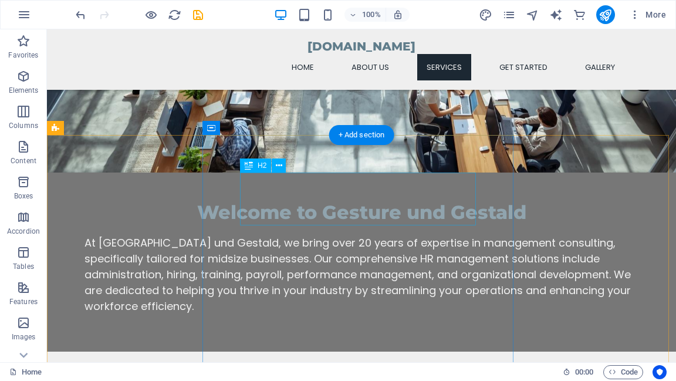
scroll to position [737, 0]
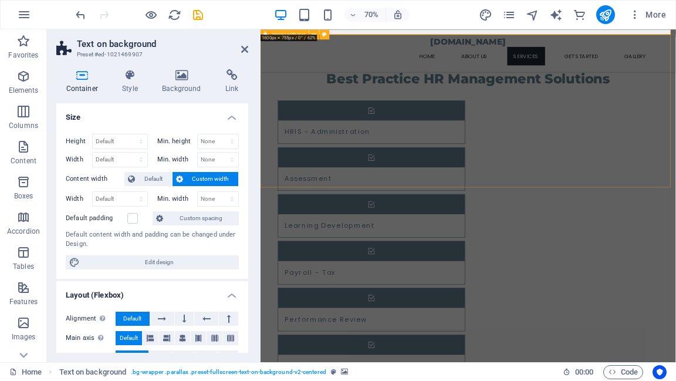
scroll to position [1112, 0]
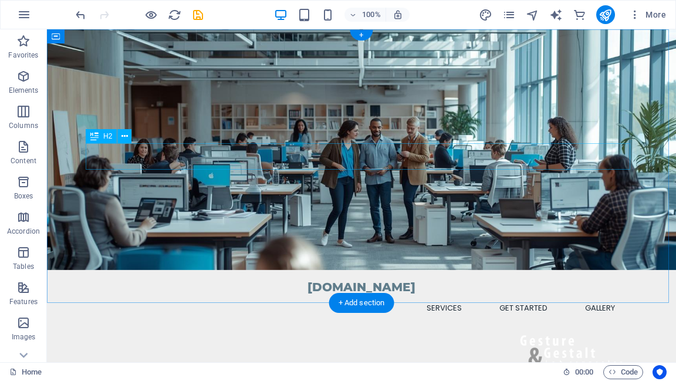
scroll to position [0, 0]
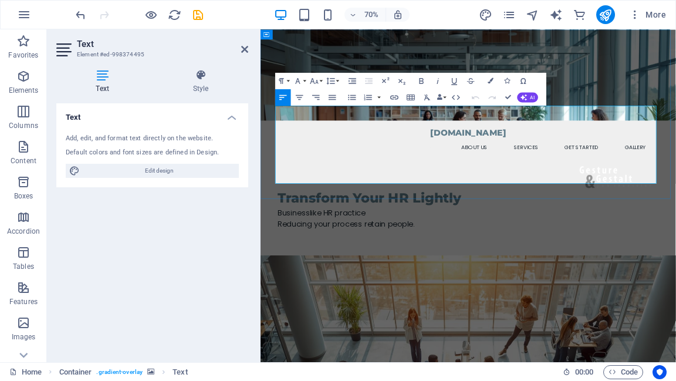
click at [404, 300] on span "Reducing your process retain people" at bounding box center [382, 307] width 194 height 15
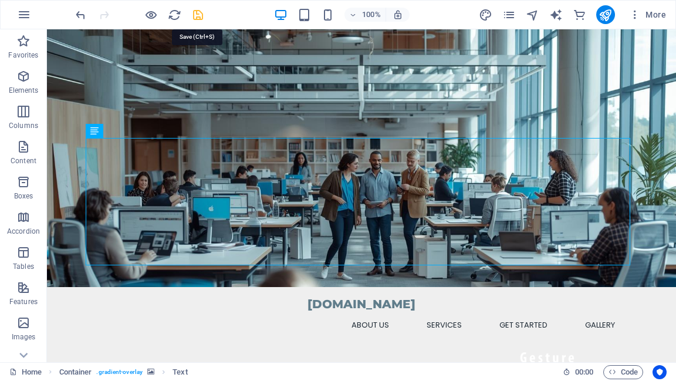
click at [200, 14] on icon "save" at bounding box center [197, 14] width 13 height 13
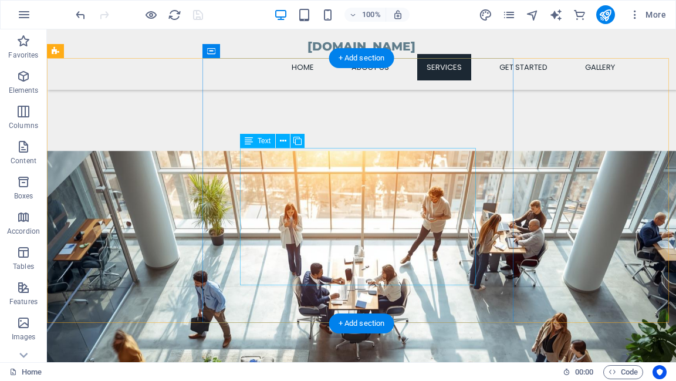
scroll to position [798, 0]
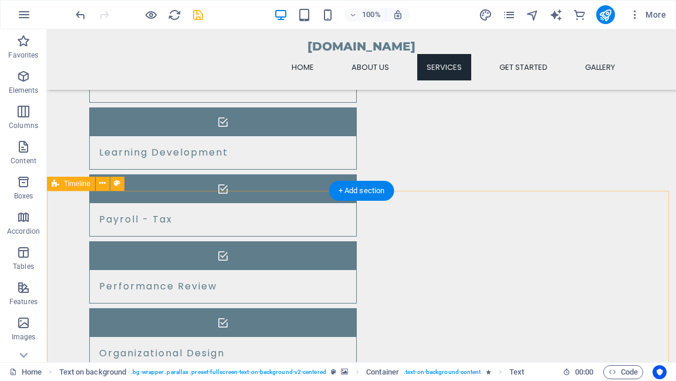
scroll to position [1362, 0]
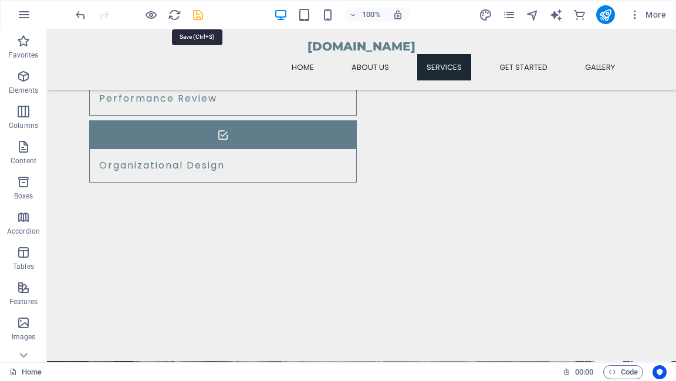
click at [197, 15] on icon "save" at bounding box center [197, 14] width 13 height 13
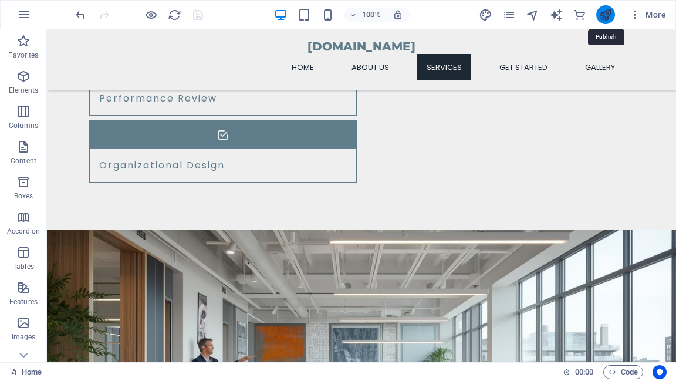
click at [606, 18] on icon "publish" at bounding box center [605, 14] width 13 height 13
